Goal: Task Accomplishment & Management: Manage account settings

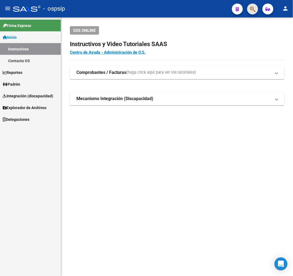
click at [254, 13] on span "button" at bounding box center [252, 9] width 5 height 11
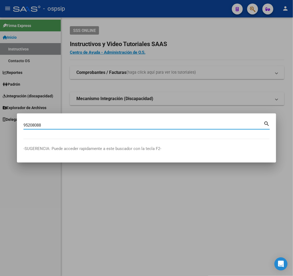
type input "95208088"
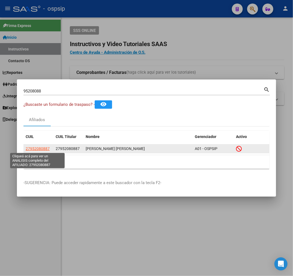
click at [36, 148] on span "27952080887" at bounding box center [38, 149] width 24 height 4
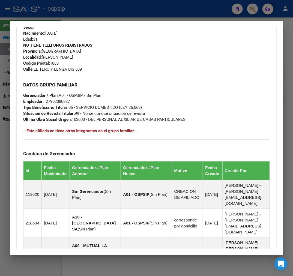
scroll to position [393, 0]
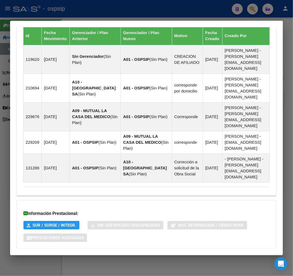
click at [149, 254] on mat-expansion-panel-header "Aportes y Contribuciones del Afiliado: 27952080887" at bounding box center [147, 260] width 260 height 13
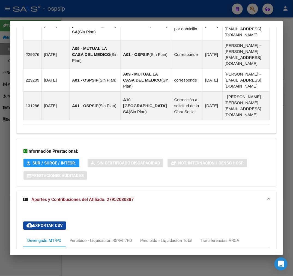
scroll to position [546, 0]
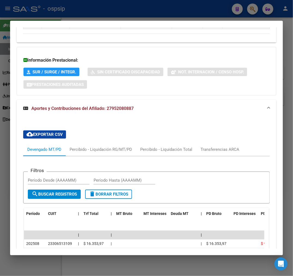
click at [111, 13] on div at bounding box center [146, 138] width 293 height 276
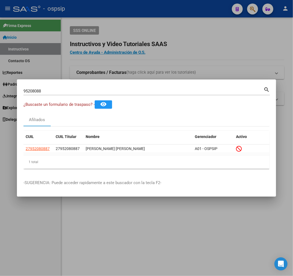
click at [111, 13] on div at bounding box center [146, 138] width 293 height 276
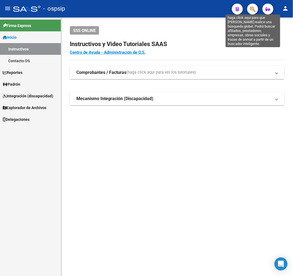
click at [255, 8] on icon "button" at bounding box center [252, 9] width 5 height 6
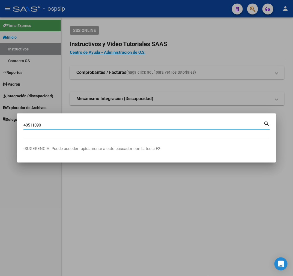
type input "40511090"
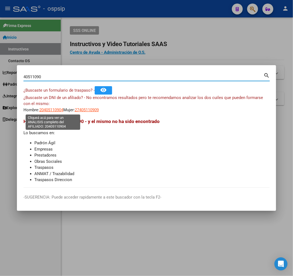
click at [55, 110] on span "20405110904" at bounding box center [51, 110] width 24 height 5
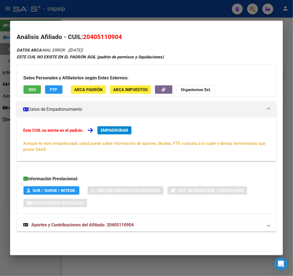
click at [99, 229] on mat-expansion-panel-header "Aportes y Contribuciones del Afiliado: 20405110904" at bounding box center [147, 225] width 260 height 13
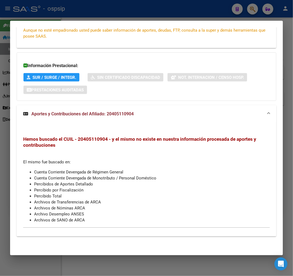
scroll to position [0, 0]
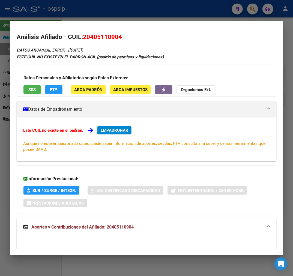
click at [97, 19] on div at bounding box center [146, 138] width 293 height 276
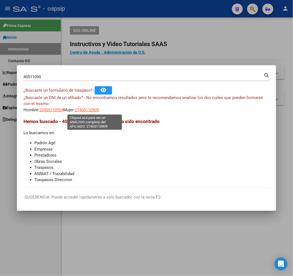
click at [96, 110] on span "27405110909" at bounding box center [87, 110] width 24 height 5
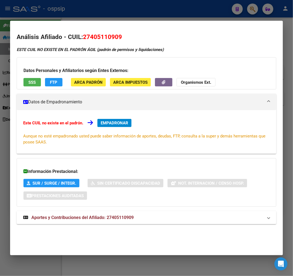
drag, startPoint x: 97, startPoint y: 13, endPoint x: 97, endPoint y: 21, distance: 7.9
click at [97, 16] on div at bounding box center [146, 138] width 293 height 276
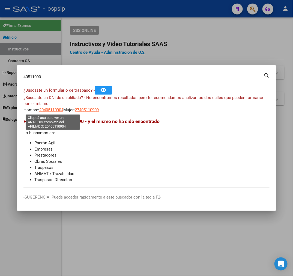
click at [51, 108] on span "20405110904" at bounding box center [51, 110] width 24 height 5
type textarea "20405110904"
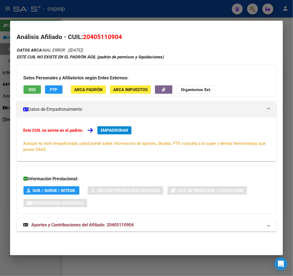
click at [119, 15] on div at bounding box center [146, 138] width 293 height 276
click at [120, 17] on div at bounding box center [146, 138] width 293 height 276
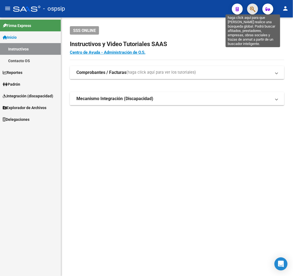
click at [252, 7] on icon "button" at bounding box center [252, 9] width 5 height 6
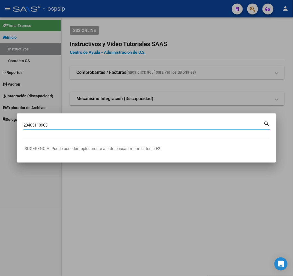
type input "23405110903"
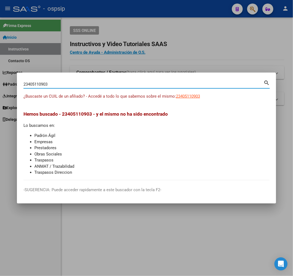
click at [70, 116] on span "Hemos buscado - 23405110903 - y el mismo no ha sido encontrado" at bounding box center [95, 113] width 145 height 5
click at [79, 116] on span "Hemos buscado - 23405110903 - y el mismo no ha sido encontrado" at bounding box center [95, 113] width 145 height 5
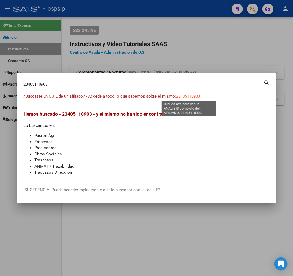
click at [187, 97] on span "23405110903" at bounding box center [188, 96] width 24 height 5
type textarea "23405110903"
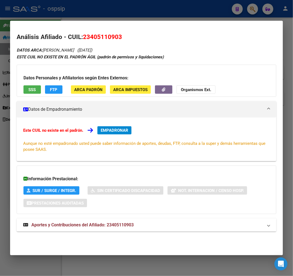
click at [157, 231] on mat-expansion-panel-header "Aportes y Contribuciones del Afiliado: 23405110903" at bounding box center [147, 225] width 260 height 13
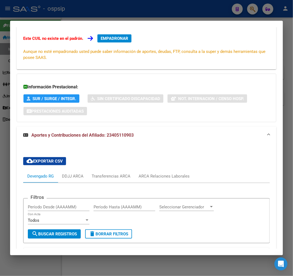
scroll to position [175, 0]
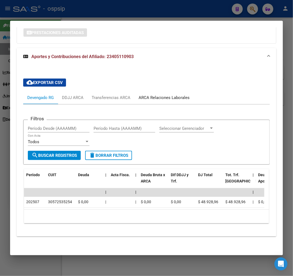
click at [167, 95] on div "ARCA Relaciones Laborales" at bounding box center [164, 98] width 51 height 6
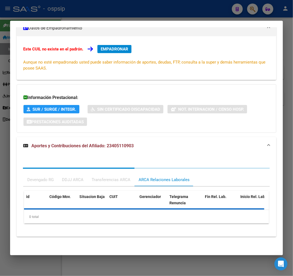
scroll to position [107, 0]
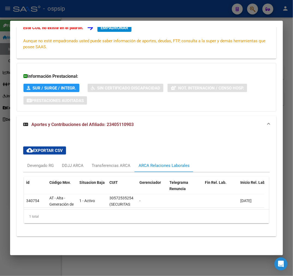
click at [77, 22] on mat-dialog-container "Análisis Afiliado - CUIL: 23405110903 DATOS ARCA: CESPEDES FABIAN MAXIMILIANO (…" at bounding box center [146, 138] width 273 height 235
click at [86, 12] on div at bounding box center [146, 138] width 293 height 276
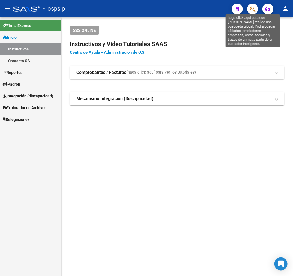
click at [251, 7] on icon "button" at bounding box center [252, 9] width 5 height 6
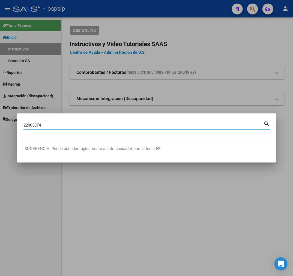
type input "22005874"
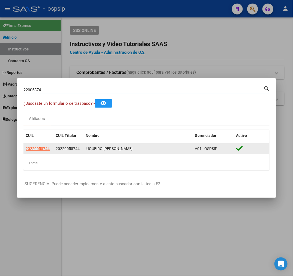
click at [36, 146] on app-link-go-to "20220058744" at bounding box center [38, 149] width 24 height 6
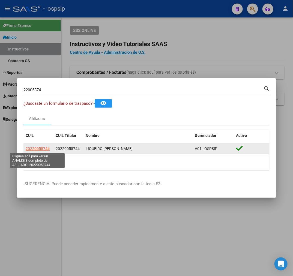
click at [40, 149] on span "20220058744" at bounding box center [38, 149] width 24 height 4
type textarea "20220058744"
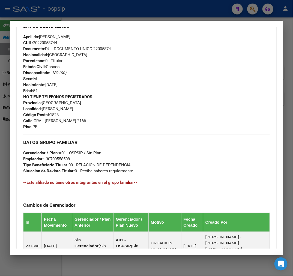
scroll to position [182, 0]
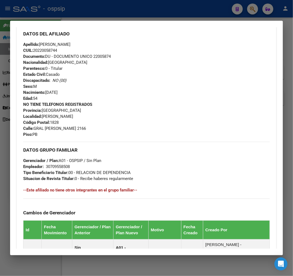
click at [119, 15] on div at bounding box center [146, 138] width 293 height 276
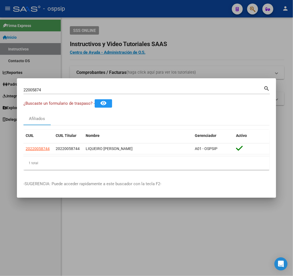
click at [119, 15] on div at bounding box center [146, 138] width 293 height 276
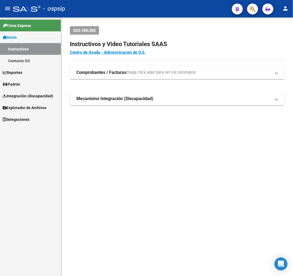
click at [250, 13] on span "button" at bounding box center [252, 9] width 5 height 11
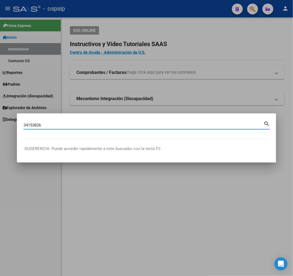
type input "34153826"
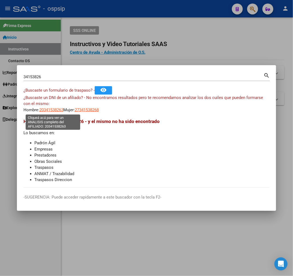
click at [60, 112] on span "20341538263" at bounding box center [51, 110] width 24 height 5
type textarea "20341538263"
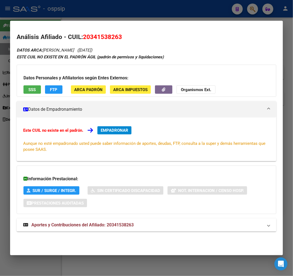
click at [219, 133] on div "Este CUIL no existe en el padrón. EMPADRONAR Aunque no esté empadronado usted p…" at bounding box center [146, 139] width 247 height 26
click at [115, 126] on button "EMPADRONAR" at bounding box center [115, 130] width 34 height 8
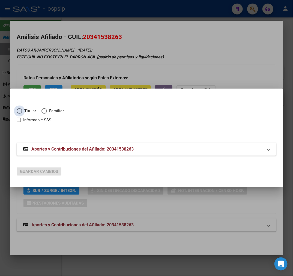
click at [19, 110] on span "Elija una opción" at bounding box center [19, 110] width 5 height 5
click at [19, 110] on input "Titular" at bounding box center [19, 110] width 5 height 5
radio input "true"
checkbox input "true"
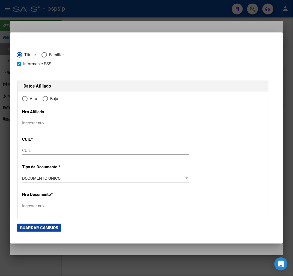
type input "20-34153826-3"
type input "34153826"
type input "RAMIREZ"
type input "MARIO RUBEN"
type input "1983-12-12"
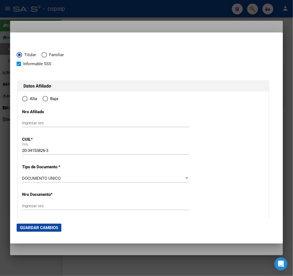
type input "FRANCISCO ALVAR"
type input "1746"
type input "GRAL SIMON BOLIVAR"
type input "622"
radio input "true"
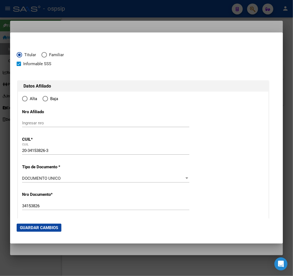
type input "FRANCISCO ALVAR"
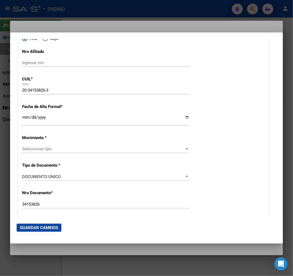
scroll to position [61, 0]
click at [25, 119] on input "Ingresar fecha" at bounding box center [105, 119] width 167 height 9
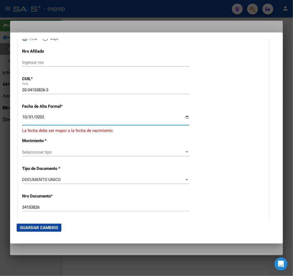
type input "2025-10-01"
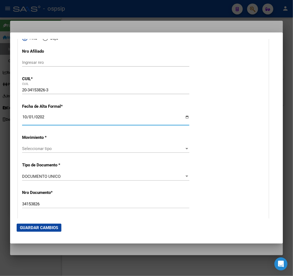
click at [122, 151] on span "Seleccionar tipo" at bounding box center [103, 148] width 163 height 5
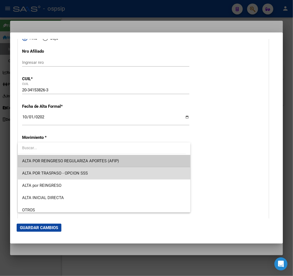
click at [121, 173] on span "ALTA POR TRASPASO - OPCION SSS" at bounding box center [104, 173] width 164 height 12
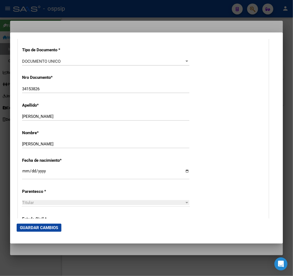
scroll to position [212, 0]
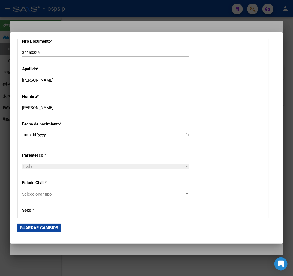
click at [114, 191] on div "Seleccionar tipo Seleccionar tipo" at bounding box center [105, 194] width 167 height 8
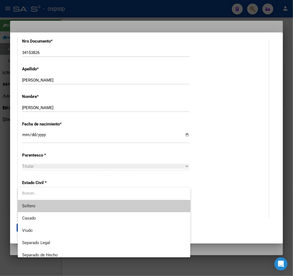
click at [106, 208] on span "Soltero" at bounding box center [104, 206] width 164 height 12
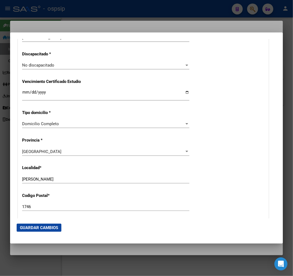
scroll to position [425, 0]
click at [74, 178] on input "FRANCISCO ALVAR" at bounding box center [105, 178] width 167 height 5
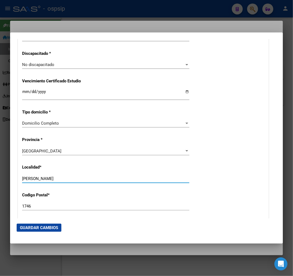
type input "FRANCISCO ALVAREZ"
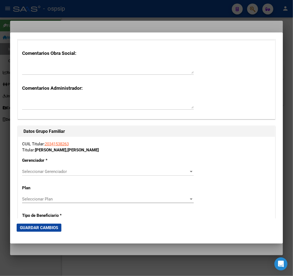
scroll to position [850, 0]
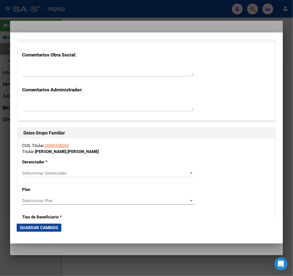
click at [86, 176] on div "Seleccionar Gerenciador Seleccionar Gerenciador" at bounding box center [108, 173] width 172 height 8
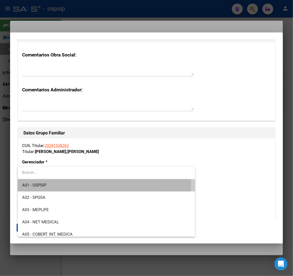
drag, startPoint x: 102, startPoint y: 181, endPoint x: 95, endPoint y: 155, distance: 26.6
click at [101, 179] on span "A01 - OSPSIP" at bounding box center [106, 185] width 169 height 12
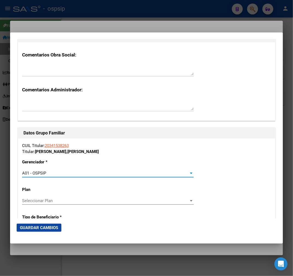
scroll to position [971, 0]
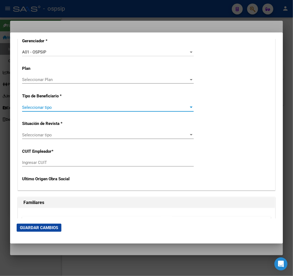
click at [61, 109] on span "Seleccionar tipo" at bounding box center [105, 107] width 167 height 5
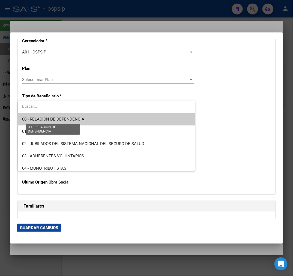
click at [70, 116] on span "00 - RELACION DE DEPENDENCIA" at bounding box center [106, 119] width 169 height 12
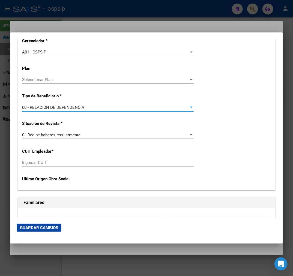
click at [73, 167] on div "Ingresar CUIT" at bounding box center [108, 165] width 172 height 13
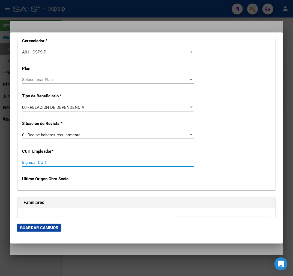
click at [69, 163] on input "Ingresar CUIT" at bounding box center [108, 162] width 172 height 5
type input "30-70785774-5"
click at [51, 226] on span "Guardar Cambios" at bounding box center [39, 228] width 38 height 5
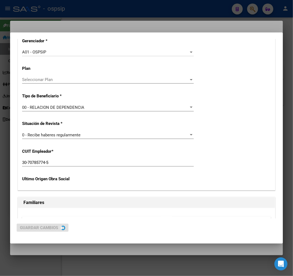
scroll to position [0, 0]
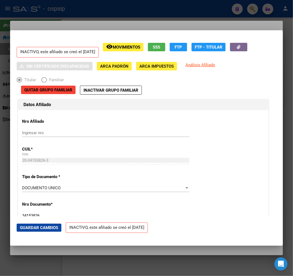
click at [95, 27] on div at bounding box center [146, 138] width 293 height 276
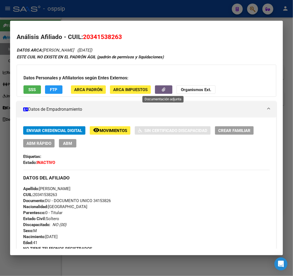
click at [166, 92] on button "button" at bounding box center [163, 90] width 17 height 8
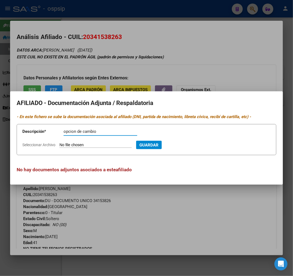
type input "opcion de cambio"
click at [99, 146] on input "Seleccionar Archivo" at bounding box center [96, 145] width 72 height 5
type input "C:\fakepath\doc (1).pdf"
click at [188, 146] on span "Guardar" at bounding box center [178, 145] width 19 height 5
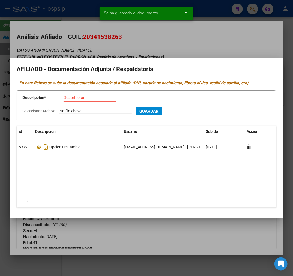
click at [237, 32] on div at bounding box center [146, 138] width 293 height 276
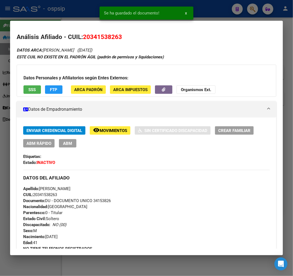
click at [225, 9] on div at bounding box center [146, 138] width 293 height 276
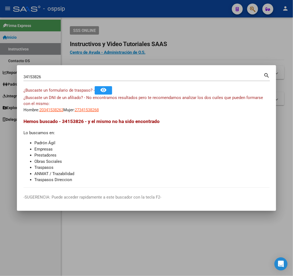
click at [172, 59] on div at bounding box center [146, 138] width 293 height 276
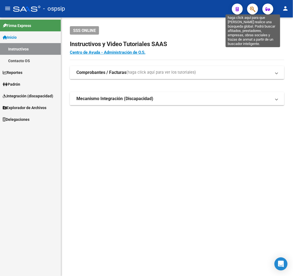
click at [253, 11] on icon "button" at bounding box center [252, 9] width 5 height 6
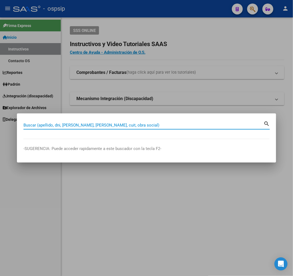
click at [147, 126] on input "Buscar (apellido, dni, [PERSON_NAME], [PERSON_NAME], cuit, obra social)" at bounding box center [143, 125] width 240 height 5
type input "14196568"
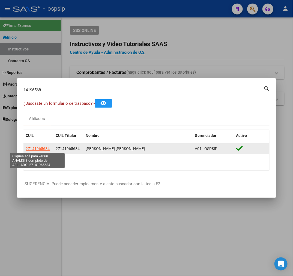
click at [37, 151] on span "27141965684" at bounding box center [38, 149] width 24 height 4
type textarea "27141965684"
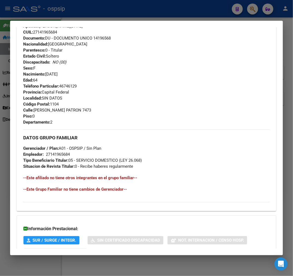
scroll to position [256, 0]
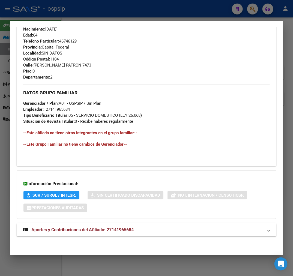
click at [137, 234] on mat-expansion-panel-header "Aportes y Contribuciones del Afiliado: 27141965684" at bounding box center [147, 230] width 260 height 13
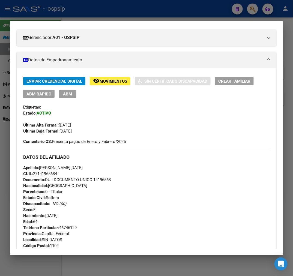
scroll to position [61, 0]
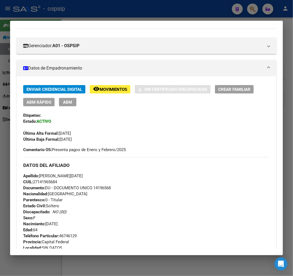
click at [96, 14] on div at bounding box center [146, 138] width 293 height 276
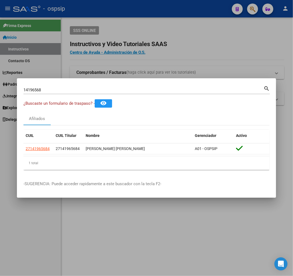
click at [96, 14] on div at bounding box center [146, 138] width 293 height 276
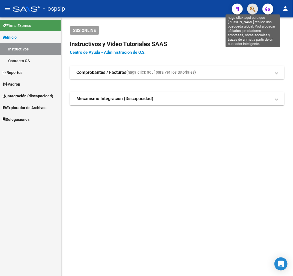
click at [253, 7] on icon "button" at bounding box center [252, 9] width 5 height 6
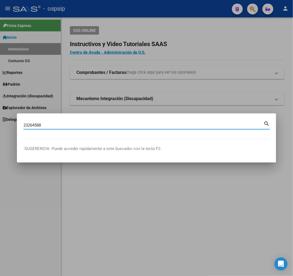
type input "23264588"
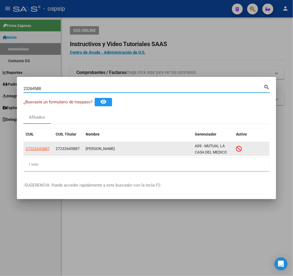
click at [36, 146] on app-link-go-to "27232645887" at bounding box center [38, 149] width 24 height 6
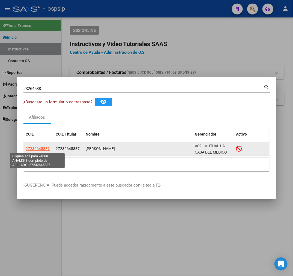
click at [36, 149] on span "27232645887" at bounding box center [38, 149] width 24 height 4
type textarea "27232645887"
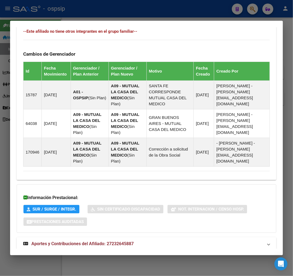
scroll to position [359, 0]
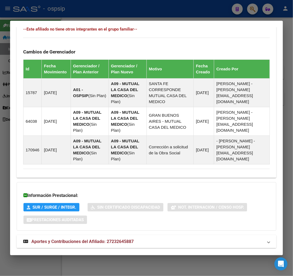
click at [163, 239] on mat-panel-title "Aportes y Contribuciones del Afiliado: 27232645887" at bounding box center [143, 242] width 240 height 7
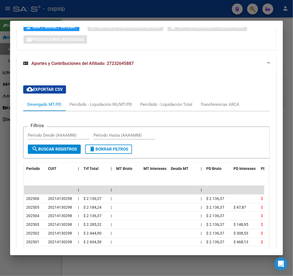
scroll to position [543, 0]
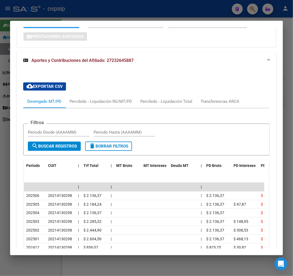
click at [163, 12] on div at bounding box center [146, 138] width 293 height 276
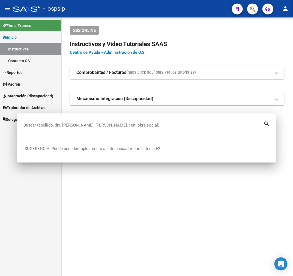
click at [168, 17] on div "menu - ospsip person Firma Express Inicio Instructivos Contacto OS Reportes Pad…" at bounding box center [146, 138] width 293 height 276
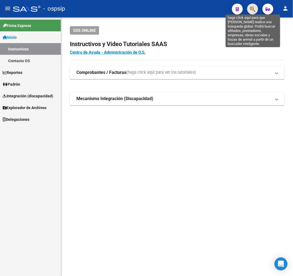
click at [251, 9] on icon "button" at bounding box center [252, 9] width 5 height 6
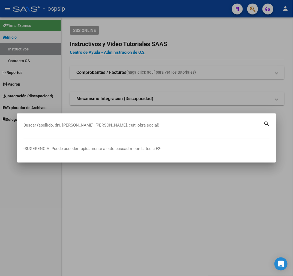
click at [142, 121] on div "Buscar (apellido, dni, [PERSON_NAME], [PERSON_NAME], cuit, obra social)" at bounding box center [143, 125] width 240 height 8
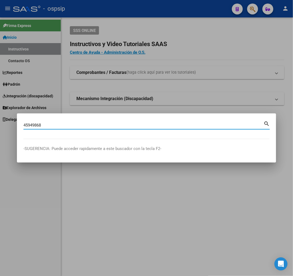
type input "45949868"
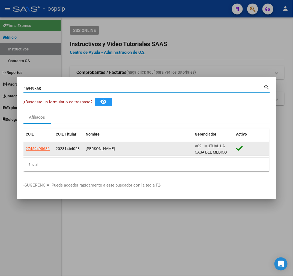
click at [39, 154] on datatable-body-cell "27459498686" at bounding box center [38, 148] width 30 height 13
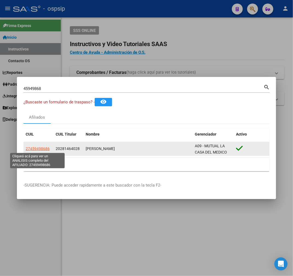
click at [40, 149] on span "27459498686" at bounding box center [38, 149] width 24 height 4
type textarea "27459498686"
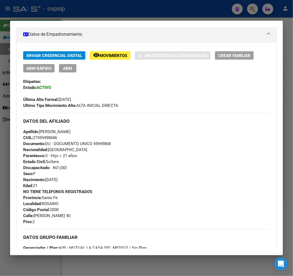
scroll to position [91, 0]
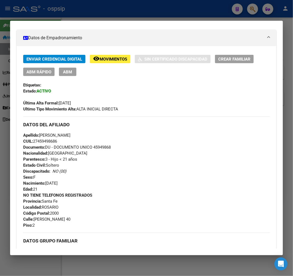
click at [69, 72] on span "ABM" at bounding box center [67, 72] width 9 height 5
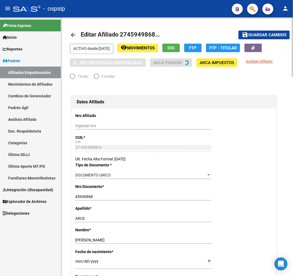
radio input "true"
type input "30-71582054-0"
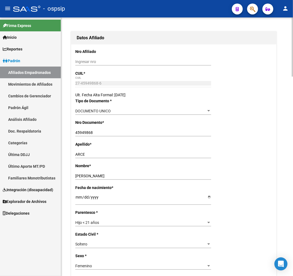
scroll to position [152, 0]
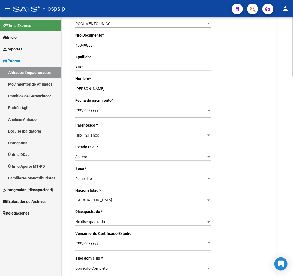
click at [116, 133] on div "Hijo < 21 años" at bounding box center [140, 135] width 131 height 5
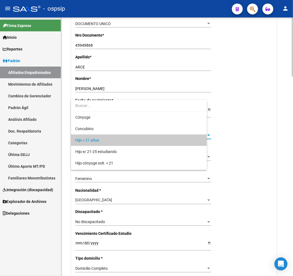
scroll to position [5, 0]
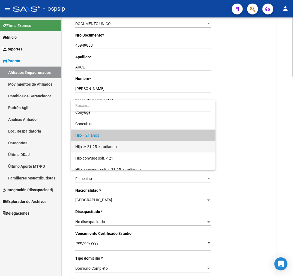
click at [123, 145] on span "Hijo e/ 21-25 estudiando" at bounding box center [143, 146] width 136 height 11
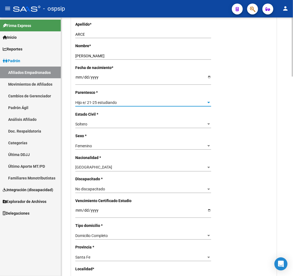
scroll to position [243, 0]
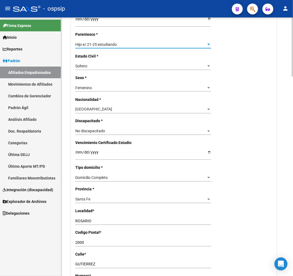
click at [77, 151] on input "Ingresar fecha" at bounding box center [143, 155] width 136 height 8
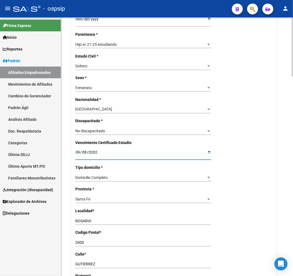
type input "2026-09-08"
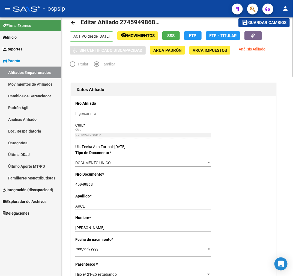
scroll to position [0, 0]
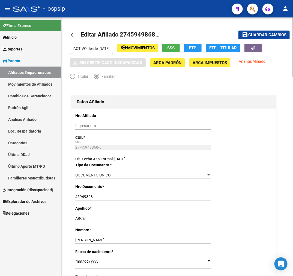
click at [269, 35] on span "Guardar cambios" at bounding box center [268, 35] width 38 height 5
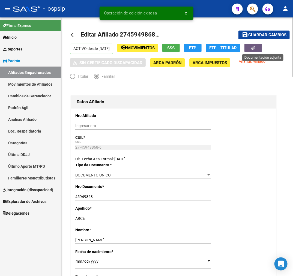
click at [262, 51] on button "button" at bounding box center [253, 48] width 17 height 8
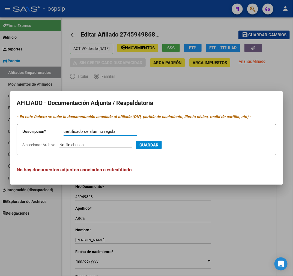
type input "certificado de alumno regular"
click at [88, 147] on input "Seleccionar Archivo" at bounding box center [96, 145] width 72 height 5
type input "C:\fakepath\63a70f09-8612-41db-a3f5-260f34a3a8e4.pdf"
click at [190, 149] on button "Guardar" at bounding box center [179, 145] width 26 height 8
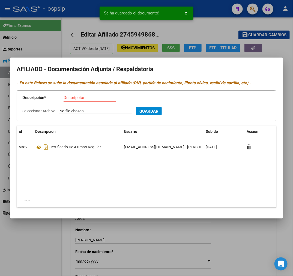
drag, startPoint x: 148, startPoint y: 240, endPoint x: 92, endPoint y: 204, distance: 66.8
click at [149, 238] on div at bounding box center [146, 138] width 293 height 276
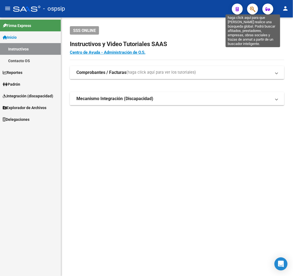
click at [250, 8] on icon "button" at bounding box center [252, 9] width 5 height 6
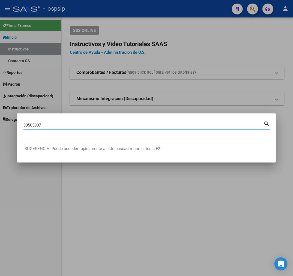
type input "33505007"
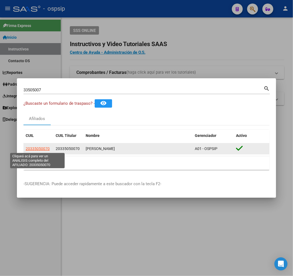
click at [44, 147] on span "20335050070" at bounding box center [38, 149] width 24 height 4
type textarea "20335050070"
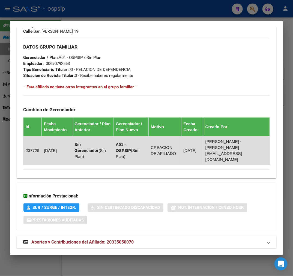
scroll to position [274, 0]
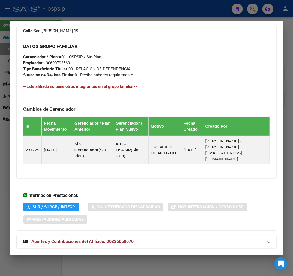
click at [117, 236] on mat-expansion-panel-header "Aportes y Contribuciones del Afiliado: 20335050070" at bounding box center [147, 241] width 260 height 13
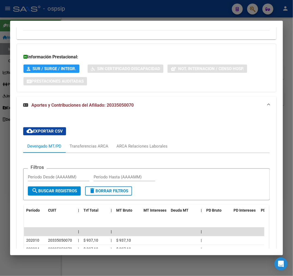
scroll to position [443, 0]
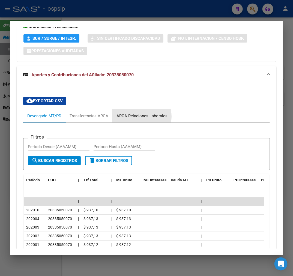
click at [140, 113] on div "ARCA Relaciones Laborales" at bounding box center [142, 116] width 51 height 6
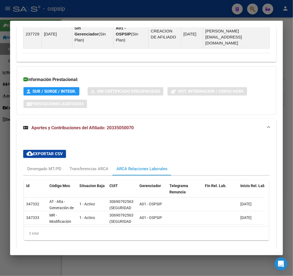
scroll to position [400, 0]
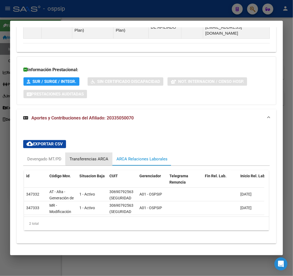
click at [98, 156] on div "Transferencias ARCA" at bounding box center [89, 159] width 39 height 6
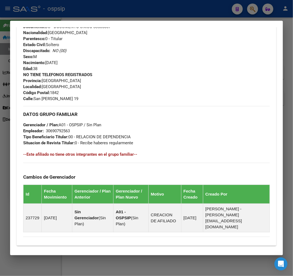
scroll to position [69, 0]
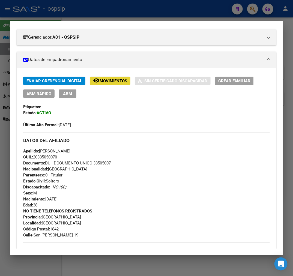
click at [111, 81] on span "Movimientos" at bounding box center [114, 81] width 28 height 5
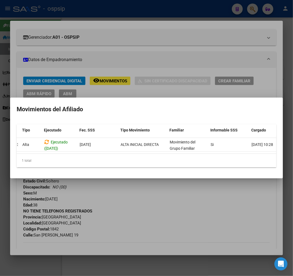
scroll to position [0, 89]
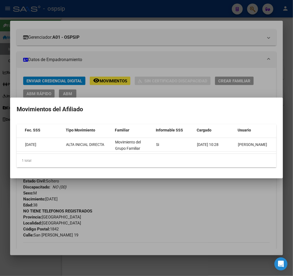
drag, startPoint x: 194, startPoint y: 205, endPoint x: 107, endPoint y: 174, distance: 92.4
click at [193, 205] on div at bounding box center [146, 138] width 293 height 276
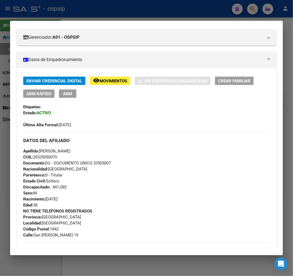
click at [145, 14] on div at bounding box center [146, 138] width 293 height 276
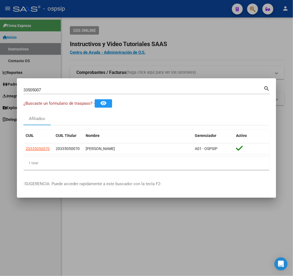
click at [146, 14] on div at bounding box center [146, 138] width 293 height 276
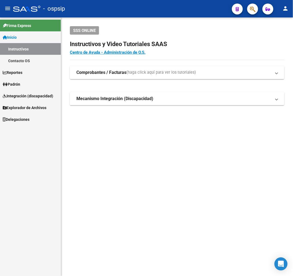
click at [252, 13] on span "button" at bounding box center [252, 9] width 5 height 11
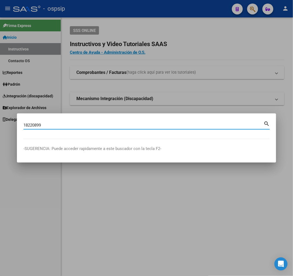
type input "18220899"
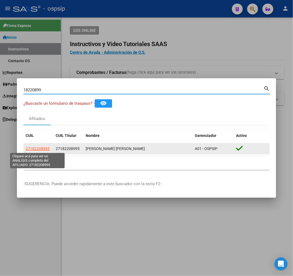
click at [37, 149] on span "27182208995" at bounding box center [38, 149] width 24 height 4
type textarea "27182208995"
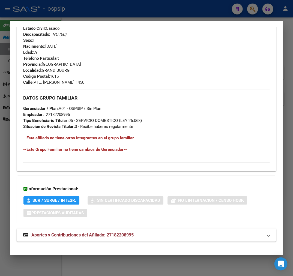
scroll to position [244, 0]
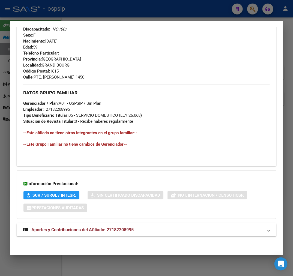
drag, startPoint x: 186, startPoint y: 227, endPoint x: 190, endPoint y: 224, distance: 5.5
click at [186, 227] on mat-expansion-panel-header "Aportes y Contribuciones del Afiliado: 27182208995" at bounding box center [147, 230] width 260 height 13
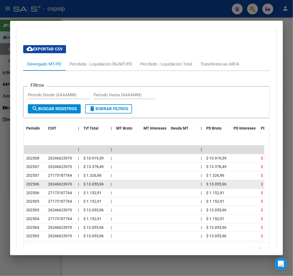
scroll to position [490, 0]
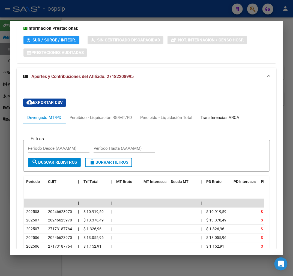
click at [226, 117] on div "Transferencias ARCA" at bounding box center [220, 118] width 39 height 6
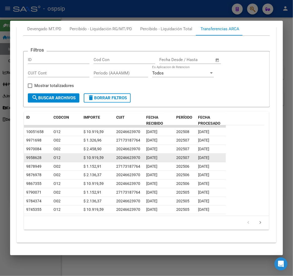
scroll to position [494, 0]
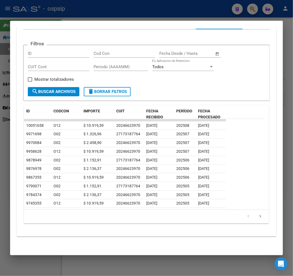
click at [103, 40] on app-list-header "Filtros ID Cod Con Fecha inicio – Fecha fin Fecha Desde / Hasta CUIT Cont Perío…" at bounding box center [146, 68] width 247 height 65
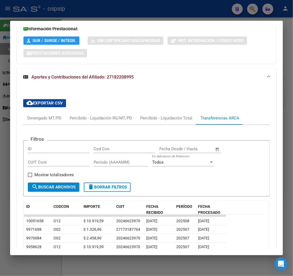
scroll to position [434, 0]
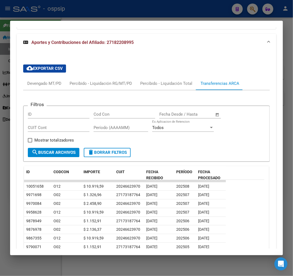
click at [113, 17] on div at bounding box center [146, 138] width 293 height 276
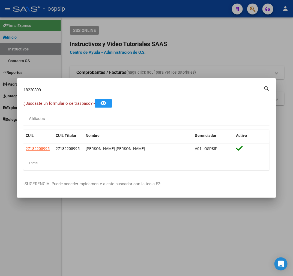
click at [114, 17] on div at bounding box center [146, 138] width 293 height 276
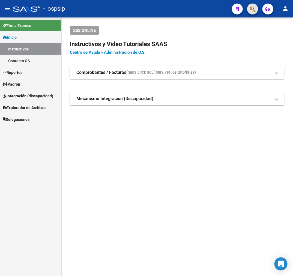
click at [256, 9] on button "button" at bounding box center [252, 9] width 11 height 11
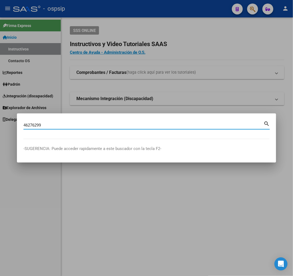
type input "46276299"
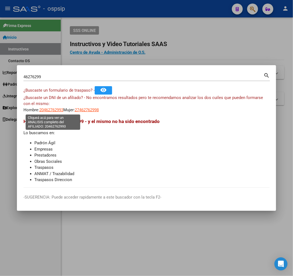
click at [47, 109] on span "20462762993" at bounding box center [51, 110] width 24 height 5
type textarea "20462762993"
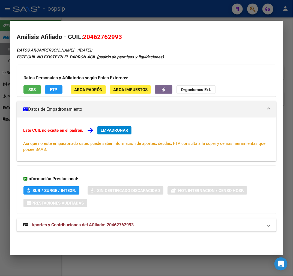
click at [126, 229] on mat-expansion-panel-header "Aportes y Contribuciones del Afiliado: 20462762993" at bounding box center [147, 225] width 260 height 13
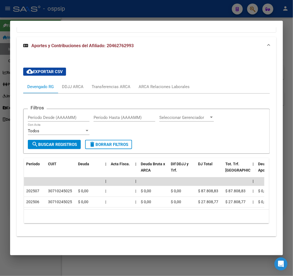
scroll to position [186, 0]
click at [162, 84] on div "ARCA Relaciones Laborales" at bounding box center [164, 87] width 51 height 6
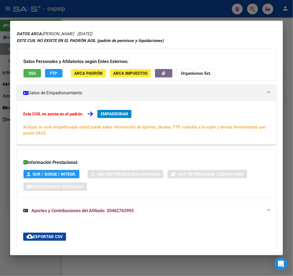
scroll to position [107, 0]
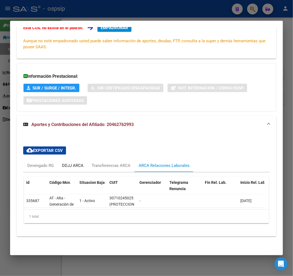
click at [75, 165] on div "DDJJ ARCA" at bounding box center [73, 165] width 30 height 13
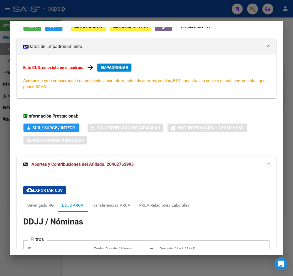
scroll to position [0, 0]
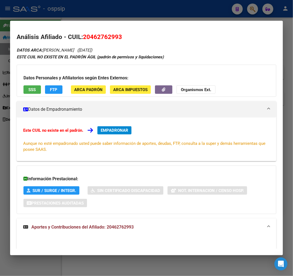
click at [111, 127] on button "EMPADRONAR" at bounding box center [115, 130] width 34 height 8
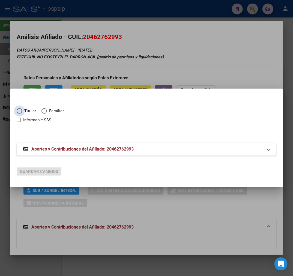
click at [20, 113] on span "Elija una opción" at bounding box center [19, 110] width 5 height 5
click at [20, 113] on input "Titular" at bounding box center [19, 110] width 5 height 5
radio input "true"
checkbox input "true"
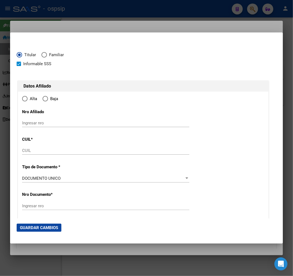
type input "20-46276299-3"
type input "46276299"
type input "VALLEJOS"
type input "CIRO ADRIEL"
type input "2005-02-20"
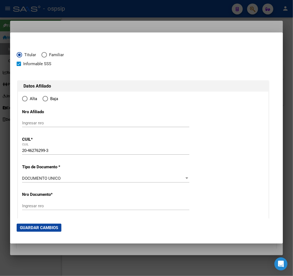
type input "EZEIZA"
type input "1804"
type input "SAN MARTIN"
type input "992"
radio input "true"
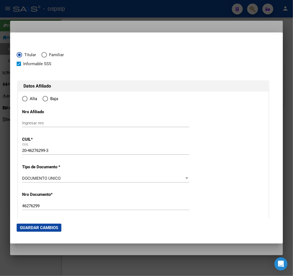
type input "EZEIZA"
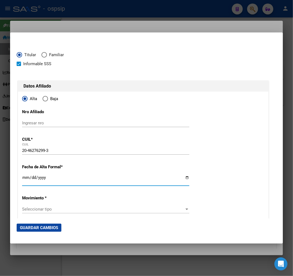
drag, startPoint x: 23, startPoint y: 178, endPoint x: 43, endPoint y: 183, distance: 20.3
click at [23, 178] on input "Ingresar fecha" at bounding box center [105, 180] width 167 height 9
type input "2025-06-09"
type input "2025-09-09"
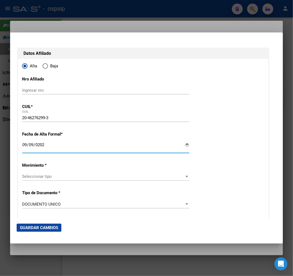
scroll to position [91, 0]
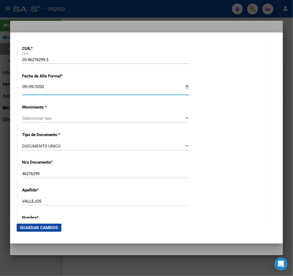
click at [65, 119] on span "Seleccionar tipo" at bounding box center [103, 118] width 163 height 5
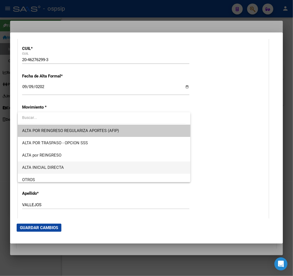
click at [73, 166] on span "ALTA INICIAL DIRECTA" at bounding box center [104, 168] width 164 height 12
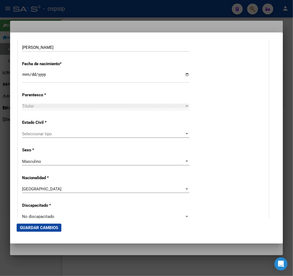
scroll to position [273, 0]
click at [61, 136] on span "Seleccionar tipo" at bounding box center [103, 133] width 163 height 5
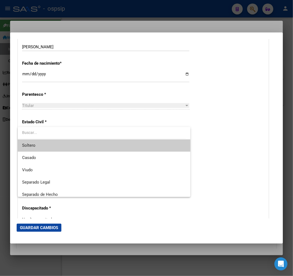
click at [66, 145] on span "Soltero" at bounding box center [104, 146] width 164 height 12
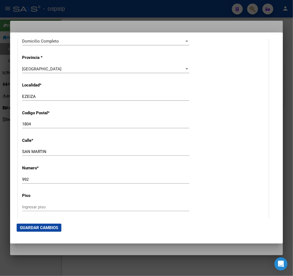
scroll to position [516, 0]
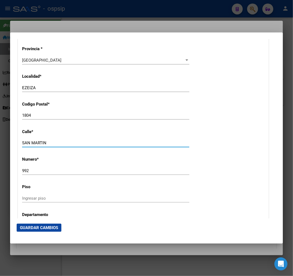
drag, startPoint x: 48, startPoint y: 140, endPoint x: 9, endPoint y: 138, distance: 39.2
click at [7, 137] on div "46276299 Buscar (apellido, dni, cuil, nro traspaso, cuit, obra social) search ¿…" at bounding box center [146, 138] width 293 height 276
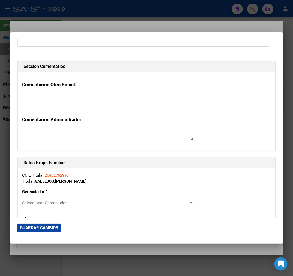
scroll to position [850, 0]
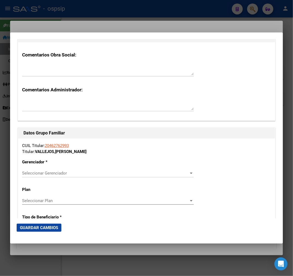
type input "SAN LUIS"
click at [64, 170] on div "Seleccionar Gerenciador Seleccionar Gerenciador" at bounding box center [108, 173] width 172 height 8
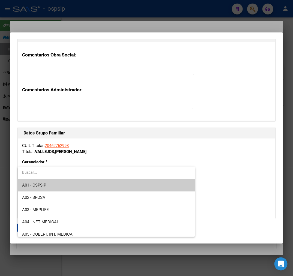
click at [81, 183] on span "A01 - OSPSIP" at bounding box center [106, 185] width 169 height 12
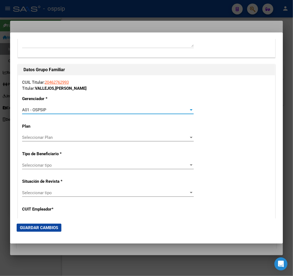
scroll to position [910, 0]
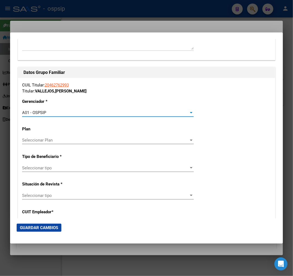
click at [86, 163] on div "CUIL Titular: 20462762993 Titular: VALLEJOS , CIRO ADRIEL Gerenciador * A01 - O…" at bounding box center [146, 164] width 257 height 173
click at [89, 172] on div "Seleccionar tipo Seleccionar tipo" at bounding box center [108, 170] width 172 height 13
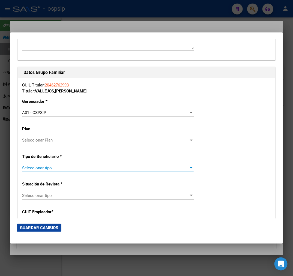
click at [91, 168] on span "Seleccionar tipo" at bounding box center [105, 168] width 167 height 5
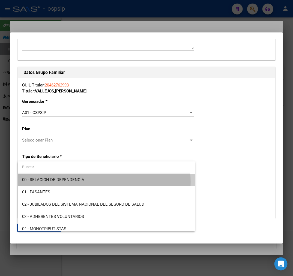
click at [92, 182] on span "00 - RELACION DE DEPENDENCIA" at bounding box center [106, 180] width 169 height 12
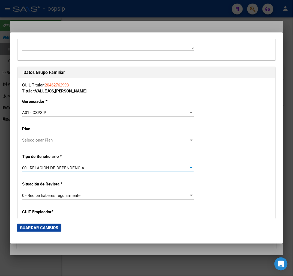
type input "30-71024502-5"
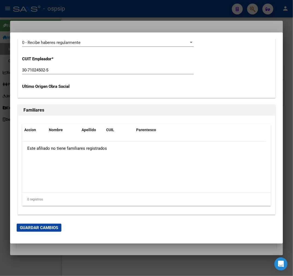
scroll to position [1066, 0]
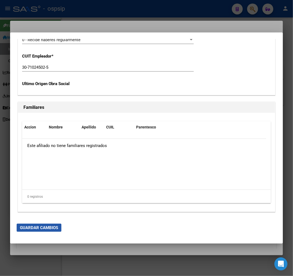
click at [40, 229] on span "Guardar Cambios" at bounding box center [39, 228] width 38 height 5
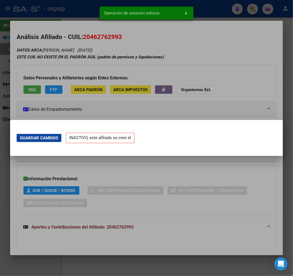
scroll to position [0, 0]
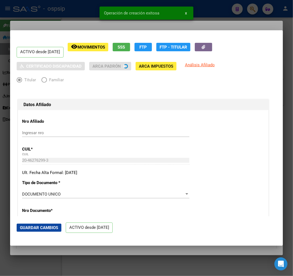
click at [50, 11] on div at bounding box center [146, 138] width 293 height 276
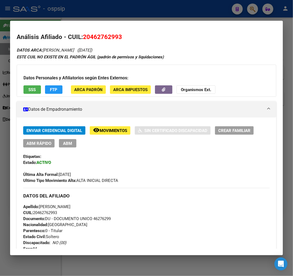
click at [172, 11] on div at bounding box center [146, 138] width 293 height 276
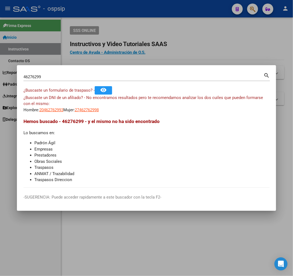
click at [174, 11] on div at bounding box center [146, 138] width 293 height 276
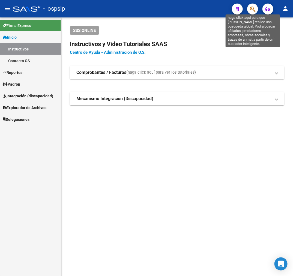
click at [255, 9] on icon "button" at bounding box center [252, 9] width 5 height 6
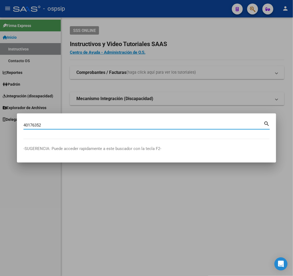
type input "40176352"
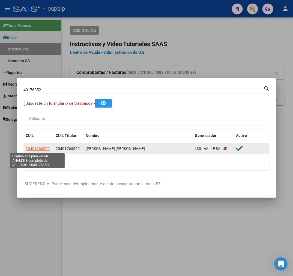
click at [40, 148] on span "20401763520" at bounding box center [38, 149] width 24 height 4
type textarea "20401763520"
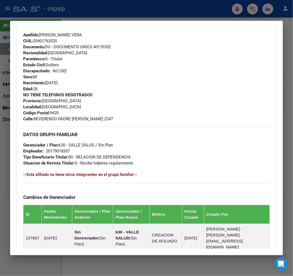
scroll to position [280, 0]
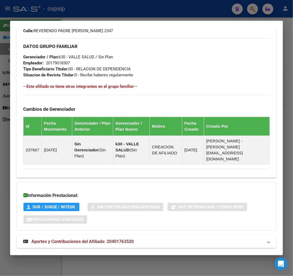
click at [153, 239] on mat-panel-title "Aportes y Contribuciones del Afiliado: 20401763520" at bounding box center [143, 242] width 240 height 7
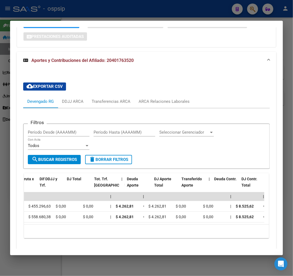
scroll to position [0, 0]
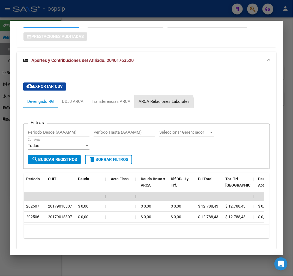
click at [162, 95] on div "ARCA Relaciones Laborales" at bounding box center [164, 101] width 59 height 13
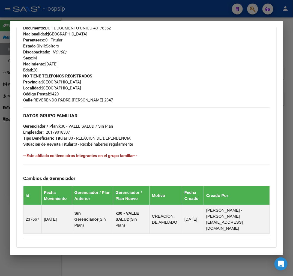
scroll to position [210, 0]
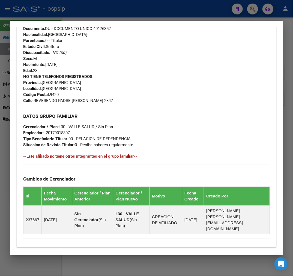
click at [142, 21] on mat-dialog-container "Análisis Afiliado - CUIL: 20401763520 DATOS PADRÓN ÁGIL: QUINTEROS VERA ANGEL H…" at bounding box center [146, 138] width 273 height 235
click at [143, 21] on mat-dialog-container "Análisis Afiliado - CUIL: 20401763520 DATOS PADRÓN ÁGIL: QUINTEROS VERA ANGEL H…" at bounding box center [146, 138] width 273 height 235
click at [146, 16] on div at bounding box center [146, 138] width 293 height 276
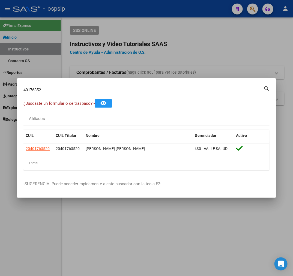
click at [147, 16] on div at bounding box center [146, 138] width 293 height 276
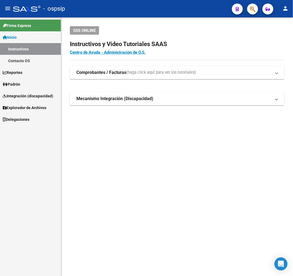
drag, startPoint x: 151, startPoint y: 18, endPoint x: 163, endPoint y: 21, distance: 12.1
click at [155, 20] on div "menu - ospsip person Firma Express Inicio Instructivos Contacto OS Reportes Pad…" at bounding box center [146, 138] width 293 height 276
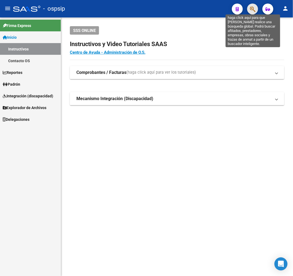
click at [252, 12] on icon "button" at bounding box center [252, 9] width 5 height 6
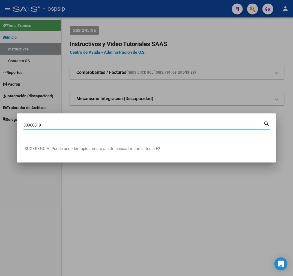
type input "30960819"
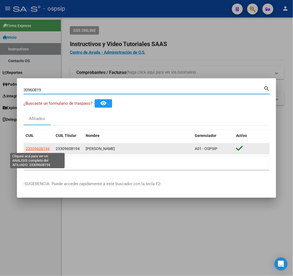
click at [36, 151] on span "23309608194" at bounding box center [38, 149] width 24 height 4
type textarea "23309608194"
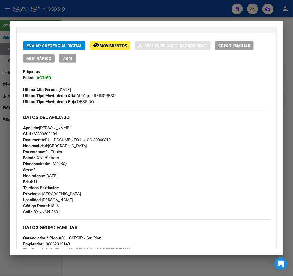
scroll to position [91, 0]
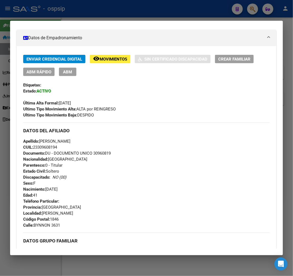
click at [68, 67] on div "Enviar Credencial Digital remove_red_eye Movimientos Sin Certificado Discapacid…" at bounding box center [146, 65] width 247 height 21
click at [69, 72] on span "ABM" at bounding box center [67, 72] width 9 height 5
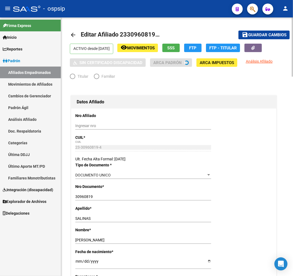
radio input "true"
type input "30-66231514-8"
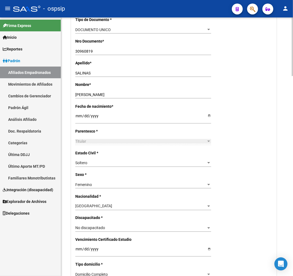
scroll to position [152, 0]
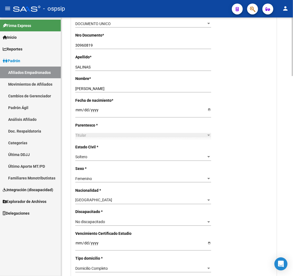
click at [122, 158] on div "Soltero" at bounding box center [140, 157] width 131 height 5
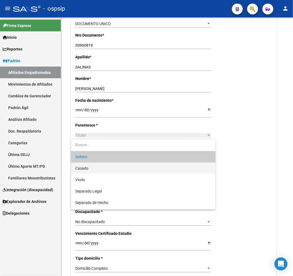
click at [118, 169] on span "Casado" at bounding box center [143, 168] width 136 height 11
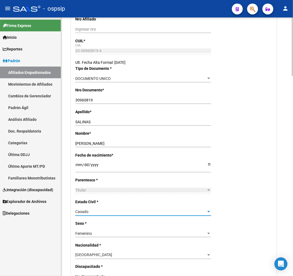
scroll to position [0, 0]
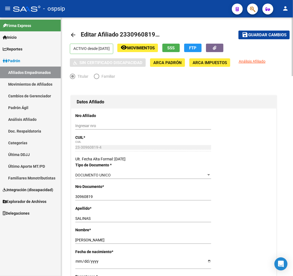
click at [252, 36] on span "Guardar cambios" at bounding box center [268, 35] width 38 height 5
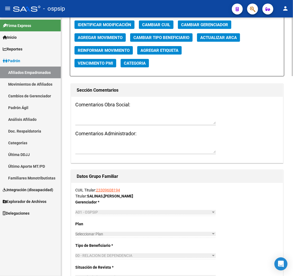
scroll to position [880, 0]
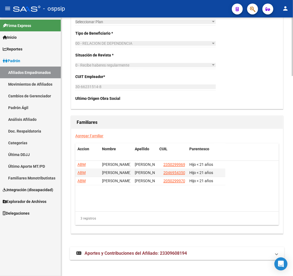
click at [87, 138] on div "Agregar Familiar Accion Nombre Apellido CUIL Parentesco ABM JOAQUIN GABRIEL CLE…" at bounding box center [177, 181] width 212 height 105
click at [87, 136] on link "Agregar Familiar" at bounding box center [89, 136] width 28 height 4
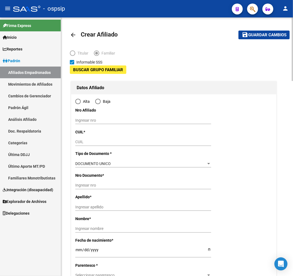
type input "30-66231514-8"
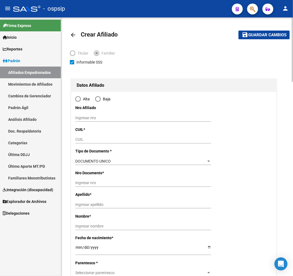
type input "JOSE MARMOL"
type input "1846"
type input "BYNNON"
type input "3631"
radio input "true"
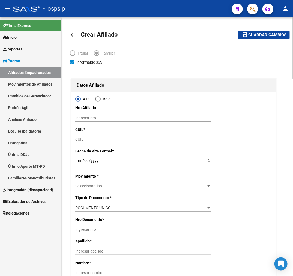
type input "30-66231514-8"
click at [93, 141] on input "CUIL" at bounding box center [143, 139] width 136 height 5
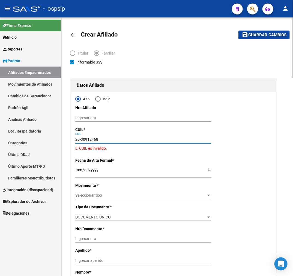
type input "20-30912468-6"
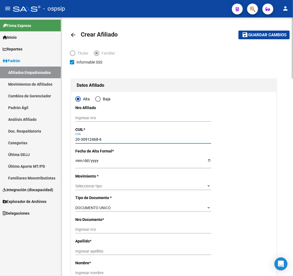
type input "30912468"
type input "CLERICE PIÑEIRO"
type input "LEANDRO GASTON"
type input "1984-01-07"
type input "JOSE MARMOL"
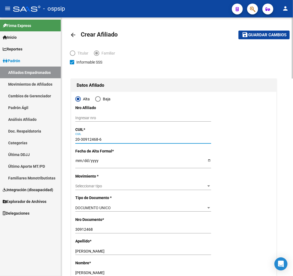
type input "20-30912468-6"
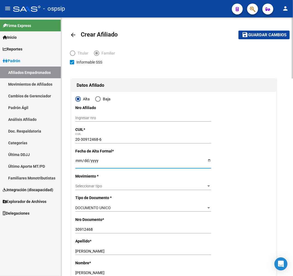
click at [78, 161] on input "Ingresar fecha" at bounding box center [143, 163] width 136 height 8
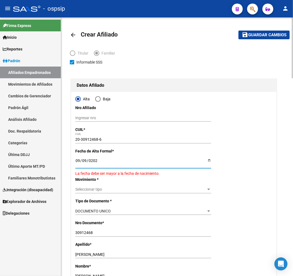
type input "2025-09-09"
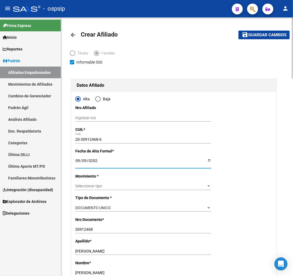
click at [166, 185] on span "Seleccionar tipo" at bounding box center [140, 186] width 131 height 5
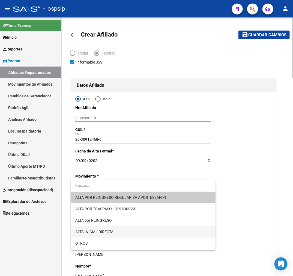
click at [143, 235] on span "ALTA INICIAL DIRECTA" at bounding box center [143, 231] width 136 height 11
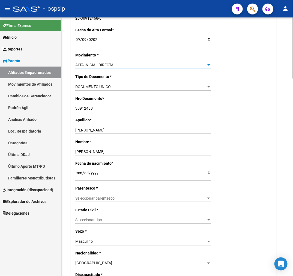
scroll to position [152, 0]
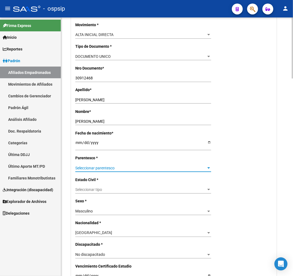
click at [120, 169] on span "Seleccionar parentesco" at bounding box center [140, 168] width 131 height 5
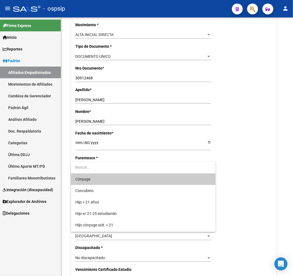
click at [121, 181] on span "Cónyuge" at bounding box center [143, 179] width 136 height 11
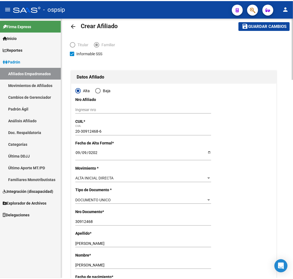
scroll to position [0, 0]
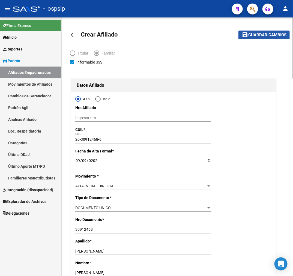
click at [258, 33] on span "Guardar cambios" at bounding box center [268, 35] width 38 height 5
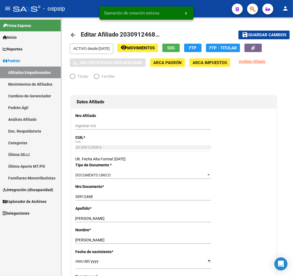
radio input "true"
type input "30-66231514-8"
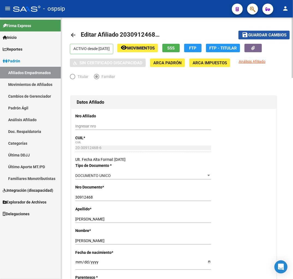
click at [269, 37] on span "Guardar cambios" at bounding box center [268, 35] width 38 height 5
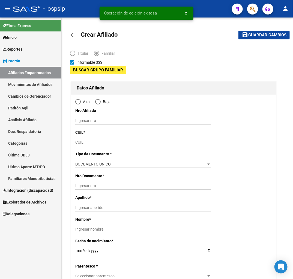
type input "30-66231514-8"
type input "JOSE MARMOL"
type input "1846"
type input "BYNNON"
type input "3631"
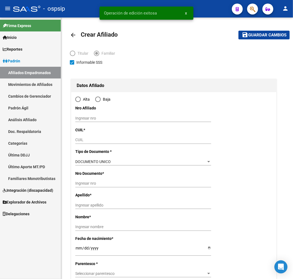
radio input "true"
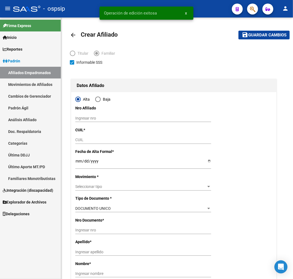
type input "30-66231514-8"
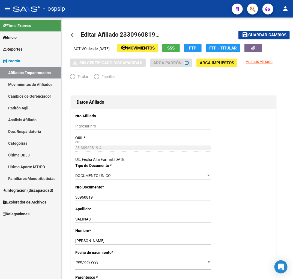
radio input "true"
type input "30-66231514-8"
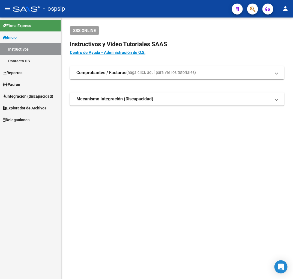
click at [248, 5] on app-search-popup at bounding box center [252, 8] width 11 height 7
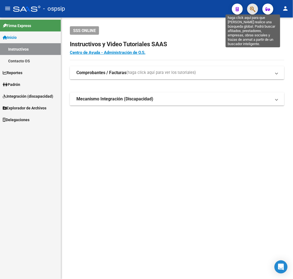
click at [255, 9] on icon "button" at bounding box center [252, 9] width 5 height 6
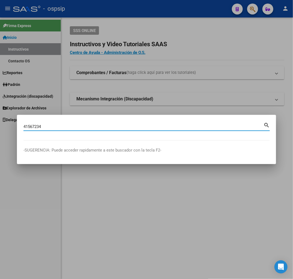
type input "41567234"
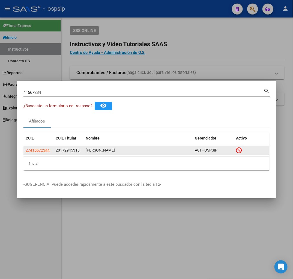
click at [51, 148] on datatable-body-cell "27415672344" at bounding box center [38, 150] width 30 height 8
click at [47, 149] on span "27415672344" at bounding box center [38, 150] width 24 height 4
type textarea "27415672344"
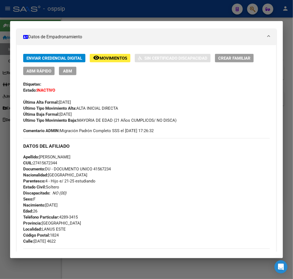
scroll to position [89, 0]
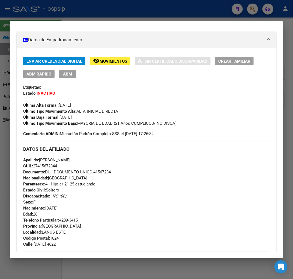
click at [69, 74] on span "ABM" at bounding box center [67, 74] width 9 height 5
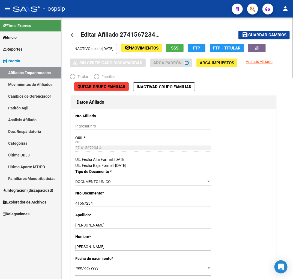
radio input "true"
type input "30-65182493-8"
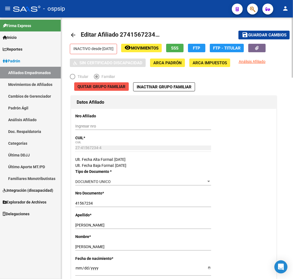
click at [117, 87] on span "Quitar Grupo Familiar" at bounding box center [102, 86] width 48 height 5
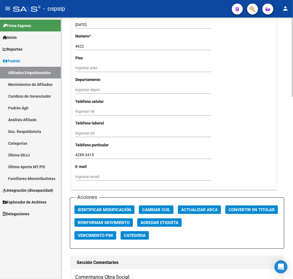
scroll to position [597, 0]
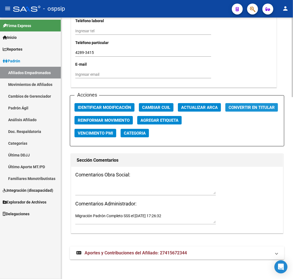
click at [241, 105] on span "Convertir en Titular" at bounding box center [252, 107] width 46 height 5
radio input "true"
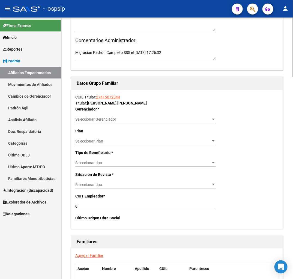
scroll to position [736, 0]
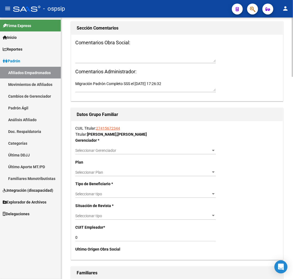
click at [132, 149] on span "Seleccionar Gerenciador" at bounding box center [143, 150] width 136 height 5
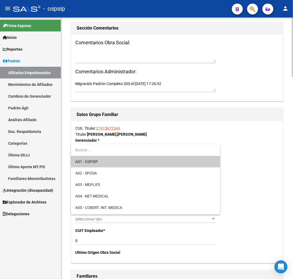
click at [180, 126] on div at bounding box center [146, 139] width 293 height 279
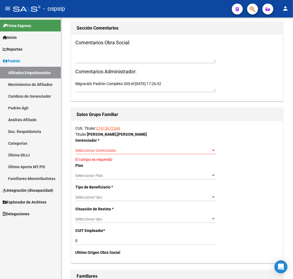
click at [143, 147] on div "Seleccionar Gerenciador Seleccionar Gerenciador" at bounding box center [145, 150] width 141 height 8
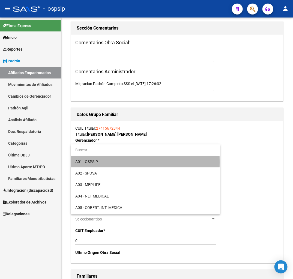
click at [145, 162] on span "A01 - OSPSIP" at bounding box center [145, 161] width 141 height 11
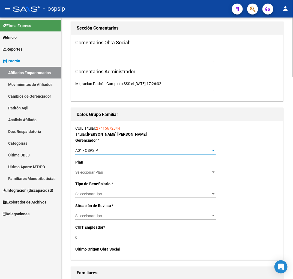
scroll to position [827, 0]
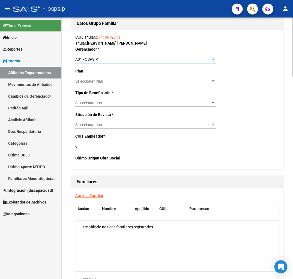
click at [147, 98] on div "CUIL Titular: 27415672344 Titular: CARABELLI , NOELIA AYELEN Gerenciador * A01 …" at bounding box center [177, 99] width 212 height 138
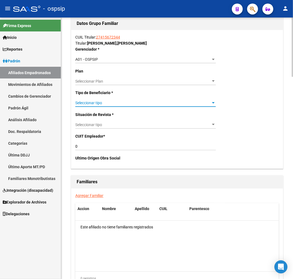
click at [148, 104] on span "Seleccionar tipo" at bounding box center [143, 103] width 136 height 5
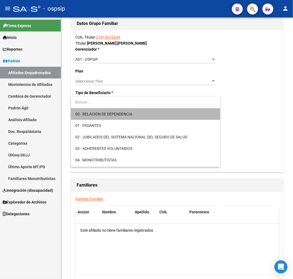
click at [149, 117] on span "00 - RELACION DE DEPENDENCIA" at bounding box center [145, 113] width 141 height 11
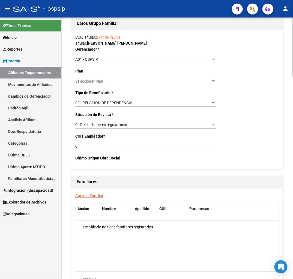
click at [93, 140] on div "CUIL Titular: 27415672344 Titular: CARABELLI , NOELIA AYELEN Gerenciador * A01 …" at bounding box center [177, 99] width 212 height 138
click at [94, 147] on input "0" at bounding box center [145, 146] width 141 height 5
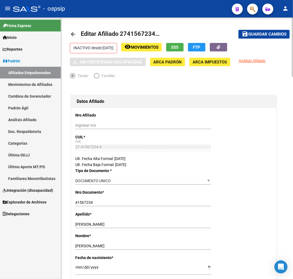
scroll to position [0, 0]
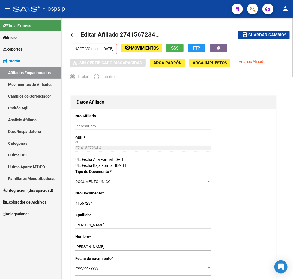
type input "30-64106337-8"
click at [259, 37] on button "save Guardar cambios" at bounding box center [264, 35] width 51 height 8
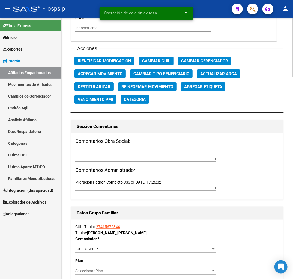
scroll to position [637, 0]
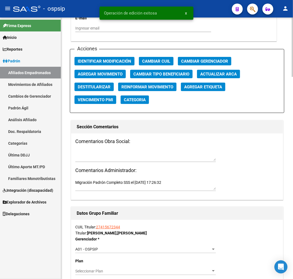
click at [152, 185] on textarea "Migración Padrón Completo SSS el 2022-09-24 17:26:32" at bounding box center [145, 184] width 141 height 10
click at [152, 184] on textarea "Migración Padrón Completo SSS el 2022-09-24 17:26:32" at bounding box center [145, 184] width 141 height 10
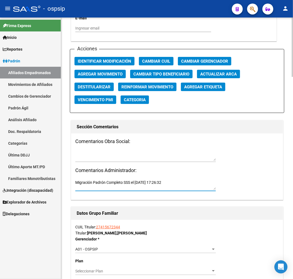
click at [152, 184] on textarea "Migración Padrón Completo SSS el 2022-09-24 17:26:32" at bounding box center [145, 184] width 141 height 10
click at [153, 184] on textarea "Migración Padrón Completo SSS el 2022-09-24 17:26:32" at bounding box center [145, 184] width 141 height 10
click at [154, 183] on textarea "Migración Padrón Completo SSS el 2022-09-24 17:26:32" at bounding box center [145, 184] width 141 height 10
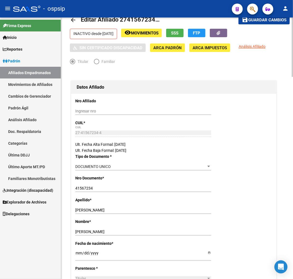
scroll to position [0, 0]
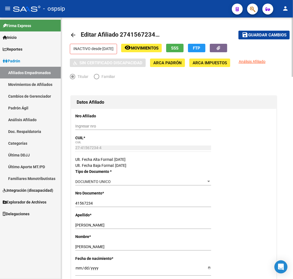
click at [160, 51] on button "remove_red_eye Movimientos" at bounding box center [141, 48] width 41 height 8
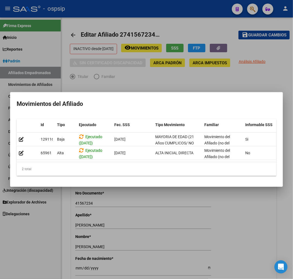
click at [128, 83] on div at bounding box center [146, 139] width 293 height 279
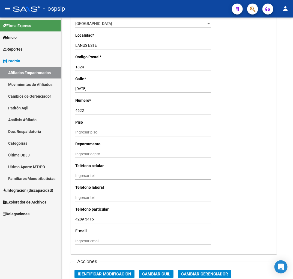
scroll to position [637, 0]
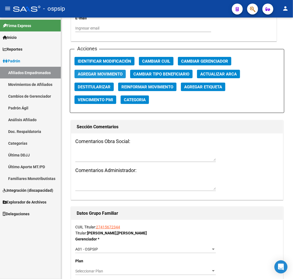
click at [87, 72] on span "Agregar Movimiento" at bounding box center [100, 74] width 45 height 5
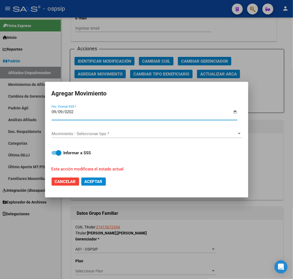
type input "2025-09-09"
click at [103, 133] on span "Movimiento - Seleccionar tipo *" at bounding box center [144, 133] width 185 height 5
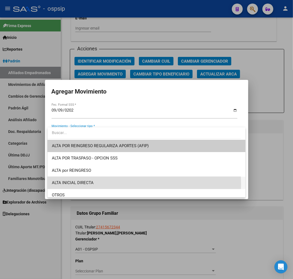
click at [113, 184] on span "ALTA INICIAL DIRECTA" at bounding box center [147, 182] width 190 height 12
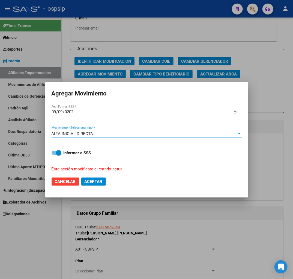
click at [98, 182] on span "Aceptar" at bounding box center [94, 181] width 18 height 5
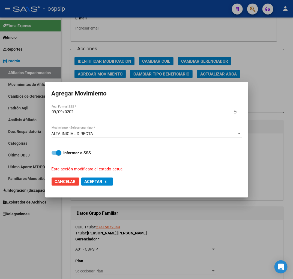
checkbox input "false"
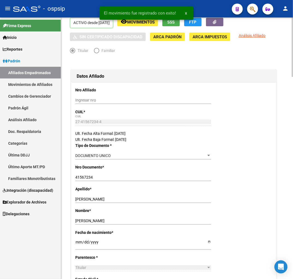
scroll to position [0, 0]
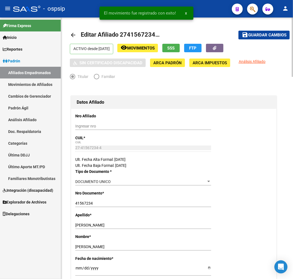
click at [74, 34] on mat-icon "arrow_back" at bounding box center [73, 35] width 7 height 7
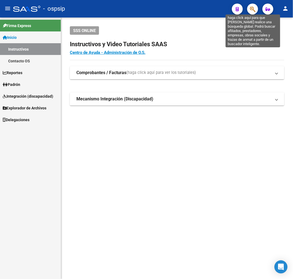
click at [253, 10] on icon "button" at bounding box center [252, 9] width 5 height 6
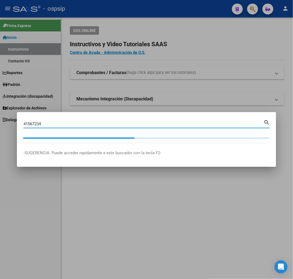
type input "41567234"
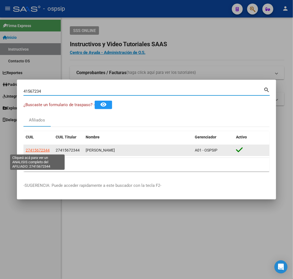
click at [41, 149] on span "27415672344" at bounding box center [38, 150] width 24 height 4
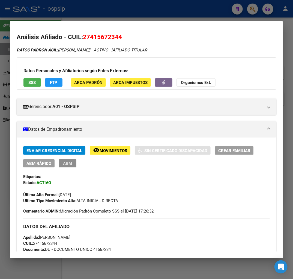
click at [73, 165] on button "ABM" at bounding box center [67, 163] width 17 height 8
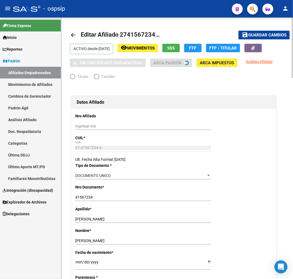
radio input "true"
type input "30-64106337-8"
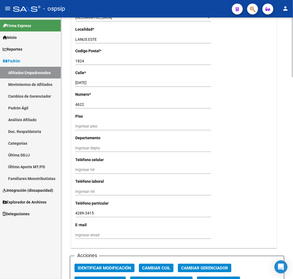
scroll to position [637, 0]
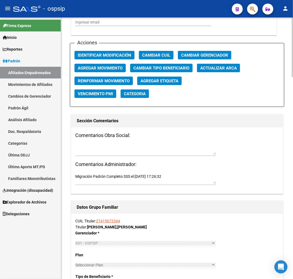
click at [153, 172] on div "Migración Padrón Completo SSS el 2022-09-24 17:26:32" at bounding box center [145, 178] width 141 height 12
click at [153, 173] on textarea "Migración Padrón Completo SSS el 2022-09-24 17:26:32" at bounding box center [145, 178] width 141 height 10
click at [154, 173] on textarea "Migración Padrón Completo SSS el 2022-09-24 17:26:32" at bounding box center [145, 178] width 141 height 10
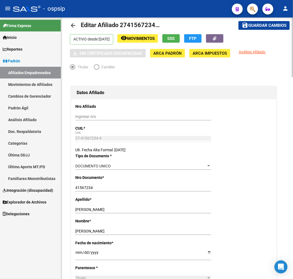
scroll to position [0, 0]
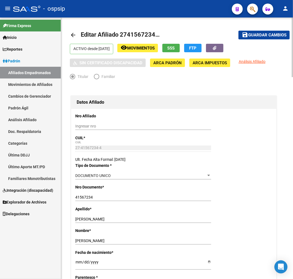
click at [265, 36] on span "Guardar cambios" at bounding box center [268, 35] width 38 height 5
click at [93, 7] on div "- ospsip" at bounding box center [120, 9] width 215 height 12
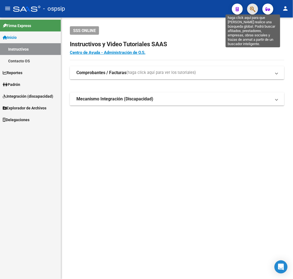
click at [254, 12] on icon "button" at bounding box center [252, 9] width 5 height 6
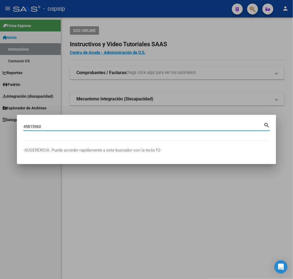
type input "45815960"
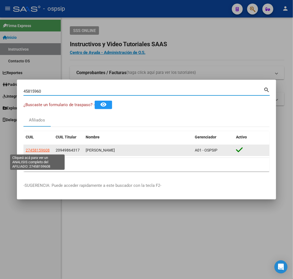
click at [43, 149] on span "27458159608" at bounding box center [38, 150] width 24 height 4
type textarea "27458159608"
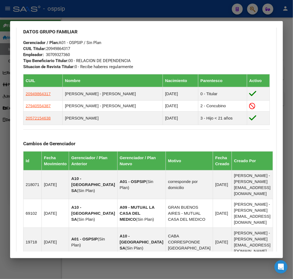
scroll to position [443, 0]
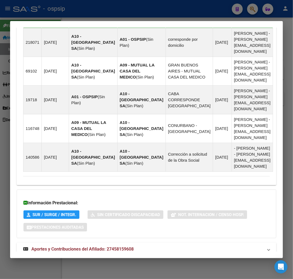
click at [158, 262] on mat-expansion-panel-header "Aportes y Contribuciones del Titular: 20949864317" at bounding box center [147, 268] width 260 height 13
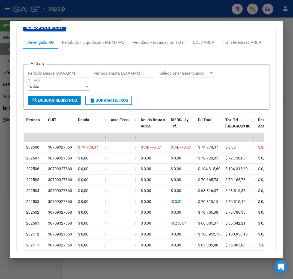
scroll to position [712, 0]
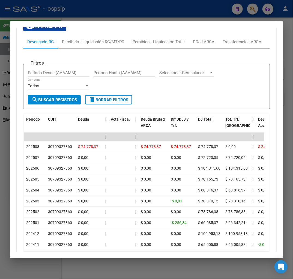
click at [82, 252] on div "179.769.313.486.231.570.000.000.000.000.000.000.000.000.000.000.000.000.000.000…" at bounding box center [146, 259] width 245 height 14
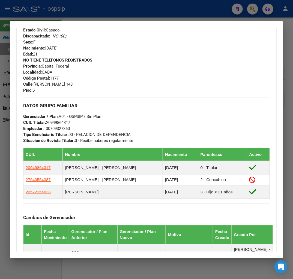
scroll to position [45, 0]
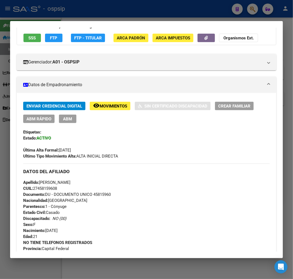
click at [81, 34] on button "FTP - Titular" at bounding box center [88, 38] width 34 height 8
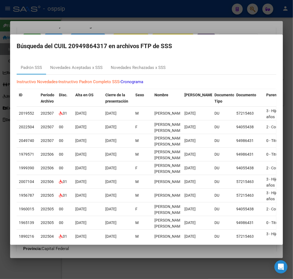
click at [165, 36] on mat-dialog-container "Búsqueda del CUIL 20949864317 en archivos FTP de SSS Padrón SSS Novedades Acept…" at bounding box center [146, 139] width 273 height 210
click at [161, 29] on div at bounding box center [146, 139] width 293 height 279
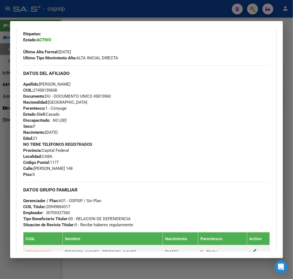
scroll to position [135, 0]
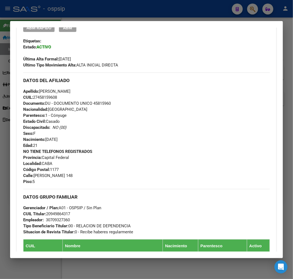
click at [128, 21] on mat-dialog-container "Análisis Afiliado - CUIL: 27458159608 DATOS PADRÓN ÁGIL: AYALA CLAUDIA ISABEL |…" at bounding box center [146, 139] width 273 height 237
click at [129, 21] on mat-dialog-container "Análisis Afiliado - CUIL: 27458159608 DATOS PADRÓN ÁGIL: AYALA CLAUDIA ISABEL |…" at bounding box center [146, 139] width 273 height 237
click at [132, 19] on div at bounding box center [146, 139] width 293 height 279
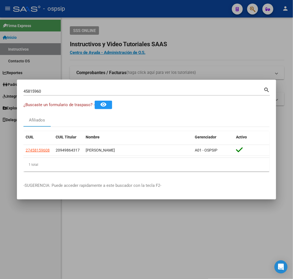
click at [133, 19] on div at bounding box center [146, 139] width 293 height 279
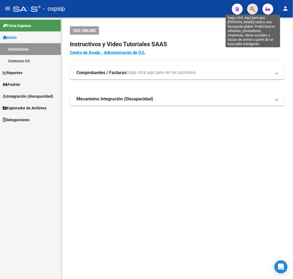
click at [251, 10] on icon "button" at bounding box center [252, 9] width 5 height 6
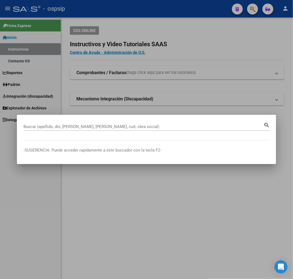
click at [122, 126] on input "Buscar (apellido, dni, [PERSON_NAME], [PERSON_NAME], cuit, obra social)" at bounding box center [143, 126] width 240 height 5
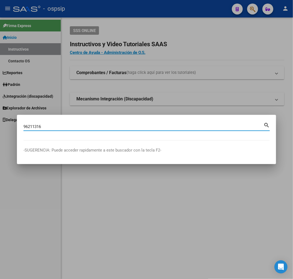
type input "96211316"
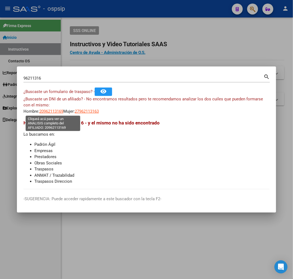
click at [45, 111] on span "20962113169" at bounding box center [51, 111] width 24 height 5
copy span "9"
type textarea "20962113169"
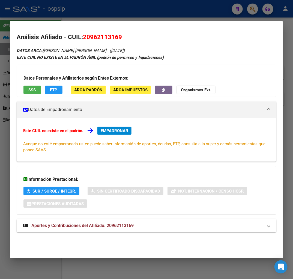
drag, startPoint x: 163, startPoint y: 223, endPoint x: 179, endPoint y: 225, distance: 16.5
click at [163, 223] on mat-panel-title "Aportes y Contribuciones del Afiliado: 20962113169" at bounding box center [143, 225] width 240 height 7
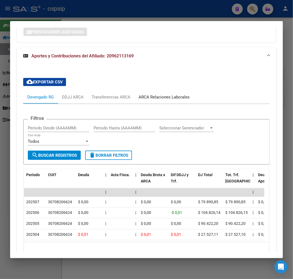
click at [174, 96] on div "ARCA Relaciones Laborales" at bounding box center [164, 97] width 51 height 6
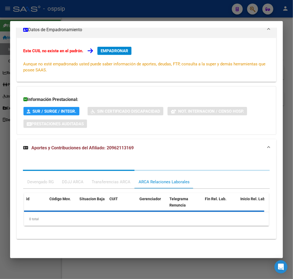
scroll to position [105, 0]
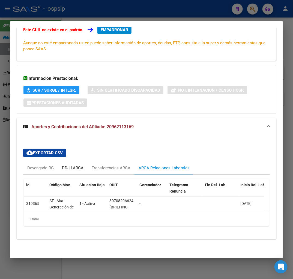
click at [75, 165] on div "DDJJ ARCA" at bounding box center [73, 168] width 22 height 6
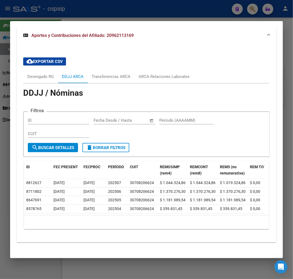
scroll to position [200, 0]
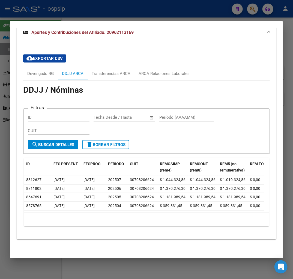
click at [124, 16] on div at bounding box center [146, 139] width 293 height 279
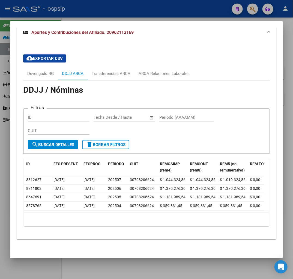
click at [124, 16] on div at bounding box center [146, 139] width 293 height 279
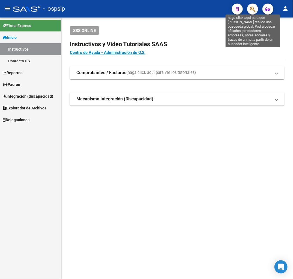
click at [255, 8] on icon "button" at bounding box center [252, 9] width 5 height 6
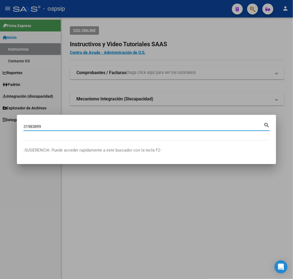
type input "31983899"
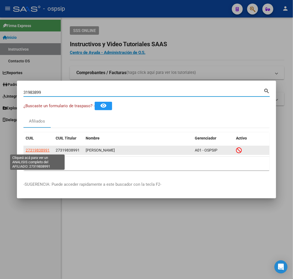
click at [33, 148] on span "27319838991" at bounding box center [38, 150] width 24 height 4
type textarea "27319838991"
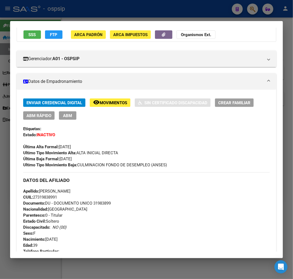
scroll to position [91, 0]
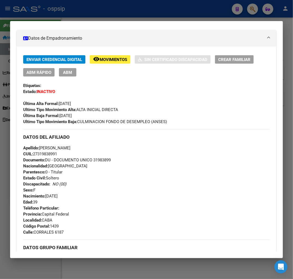
click at [146, 2] on div at bounding box center [146, 139] width 293 height 279
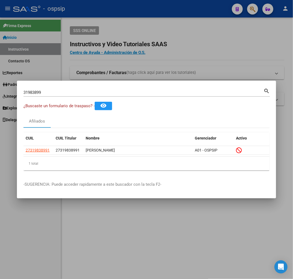
click at [110, 15] on div at bounding box center [146, 139] width 293 height 279
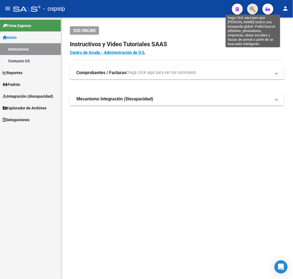
click at [250, 9] on icon "button" at bounding box center [252, 9] width 5 height 6
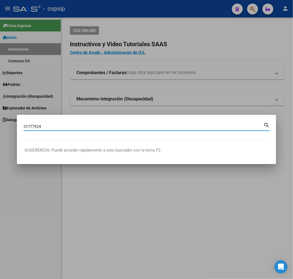
type input "31777924"
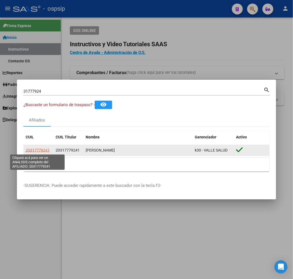
click at [36, 149] on span "20317779241" at bounding box center [38, 150] width 24 height 4
type textarea "20317779241"
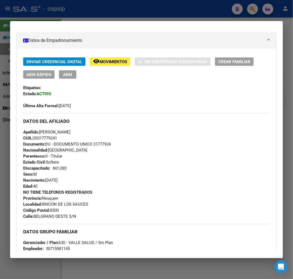
scroll to position [152, 0]
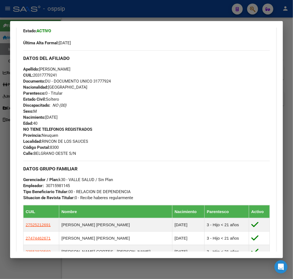
click at [152, 162] on div "DATOS GRUPO FAMILIAR Gerenciador / Plan: k30 - VALLE SALUD / Sin Plan Empleador…" at bounding box center [146, 181] width 247 height 40
click at [164, 148] on div "NO TIENE TELEFONOS REGISTRADOS Provincia: Neuquen Localidad: RINCON DE LOS SAUC…" at bounding box center [146, 141] width 247 height 30
click at [143, 121] on div "Apellido: EDUARDO ENRIQUE BALMACEDA CUIL: 20317779241 Documento: DU - DOCUMENTO…" at bounding box center [146, 96] width 247 height 60
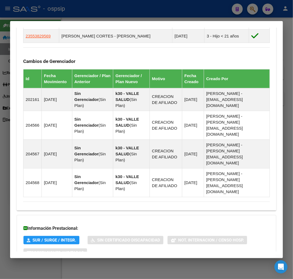
drag, startPoint x: 169, startPoint y: 233, endPoint x: 170, endPoint y: 220, distance: 12.7
click at [170, 271] on mat-panel-title "Aportes y Contribuciones del Afiliado: 20317779241" at bounding box center [143, 274] width 240 height 7
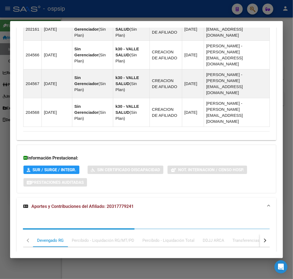
scroll to position [515, 0]
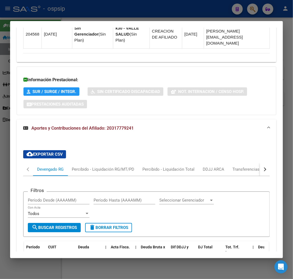
click at [262, 163] on button "button" at bounding box center [265, 169] width 10 height 13
click at [263, 163] on button "button" at bounding box center [265, 169] width 10 height 13
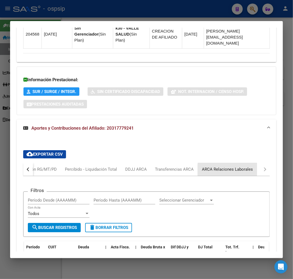
click at [237, 166] on div "ARCA Relaciones Laborales" at bounding box center [227, 169] width 51 height 6
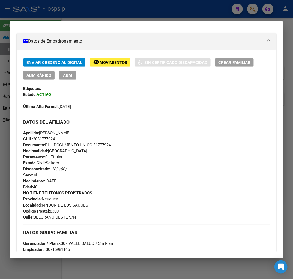
scroll to position [68, 0]
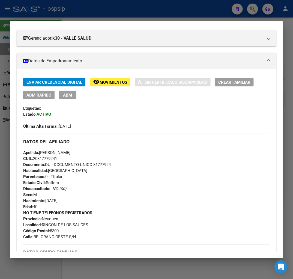
click at [132, 12] on div at bounding box center [146, 139] width 293 height 279
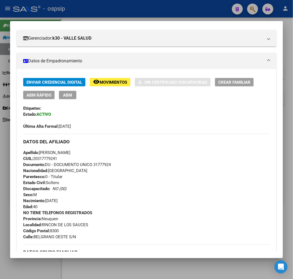
click at [134, 11] on div at bounding box center [146, 139] width 293 height 279
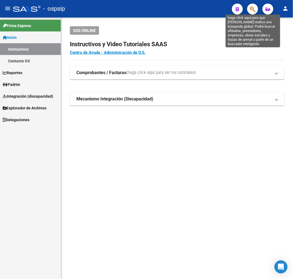
click at [255, 8] on icon "button" at bounding box center [252, 9] width 5 height 6
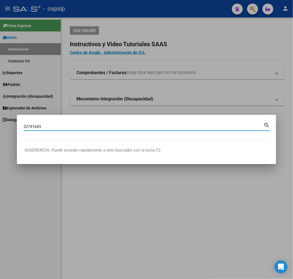
type input "32741643"
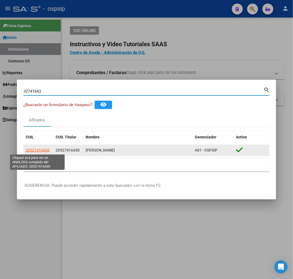
click at [37, 150] on span "20327416430" at bounding box center [38, 150] width 24 height 4
type textarea "20327416430"
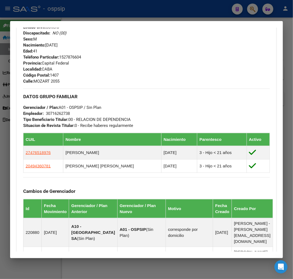
scroll to position [273, 0]
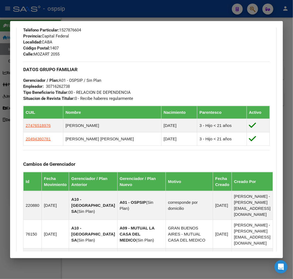
click at [121, 9] on div at bounding box center [146, 139] width 293 height 279
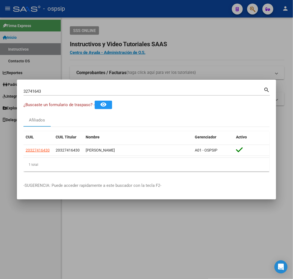
click at [121, 9] on div at bounding box center [146, 139] width 293 height 279
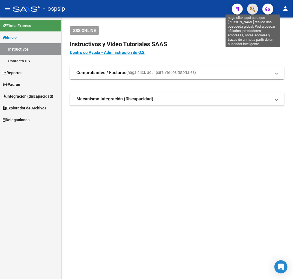
click at [253, 7] on icon "button" at bounding box center [252, 9] width 5 height 6
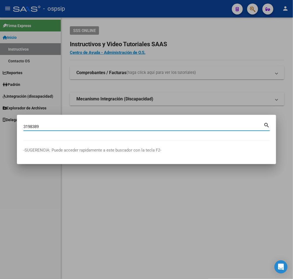
type input "3198389"
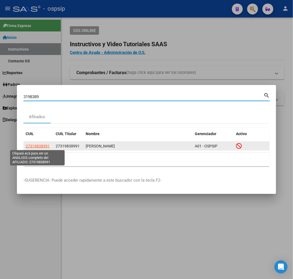
click at [43, 145] on span "27319838991" at bounding box center [38, 146] width 24 height 4
type textarea "27319838991"
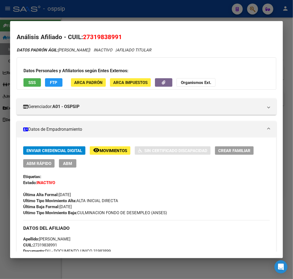
click at [108, 14] on div at bounding box center [146, 139] width 293 height 279
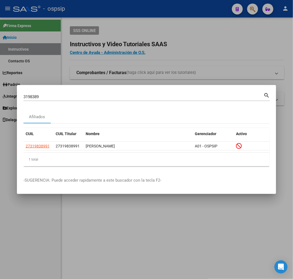
drag, startPoint x: 117, startPoint y: 71, endPoint x: 119, endPoint y: 69, distance: 3.0
click at [118, 70] on div at bounding box center [146, 139] width 293 height 279
click at [127, 69] on mat-expansion-panel-header "Comprobantes / Facturas (haga click aquí para ver los tutoriales)" at bounding box center [177, 72] width 215 height 13
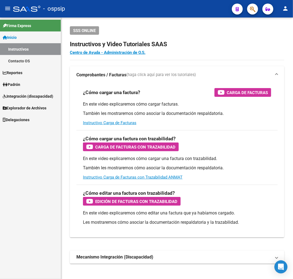
click at [253, 14] on span "button" at bounding box center [252, 9] width 5 height 11
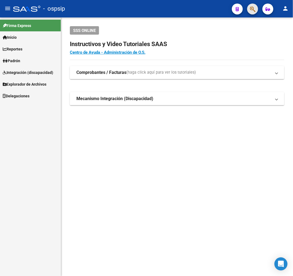
click at [256, 8] on button "button" at bounding box center [252, 9] width 11 height 11
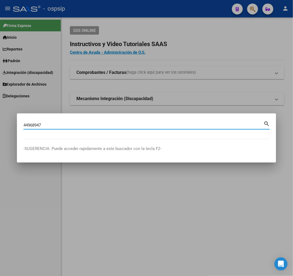
type input "44968947"
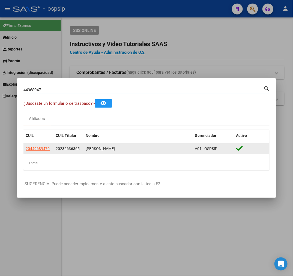
click at [50, 152] on div "20449689470" at bounding box center [39, 149] width 26 height 6
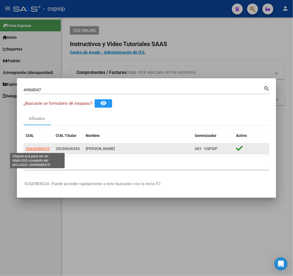
click at [34, 150] on span "20449689470" at bounding box center [38, 149] width 24 height 4
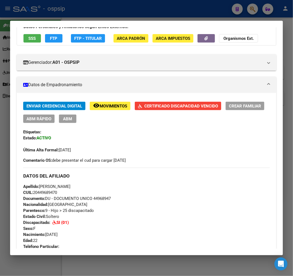
scroll to position [91, 0]
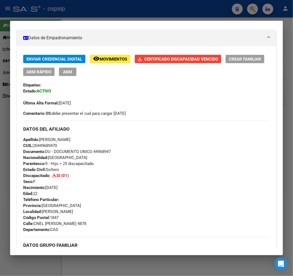
drag, startPoint x: 114, startPoint y: 152, endPoint x: 94, endPoint y: 153, distance: 20.0
click at [94, 153] on div "Apellido: DYLAN EMANUEL MONTIEL CUIL: 20449689470 Documento: DU - DOCUMENTO UNI…" at bounding box center [146, 167] width 247 height 60
copy span "44968947"
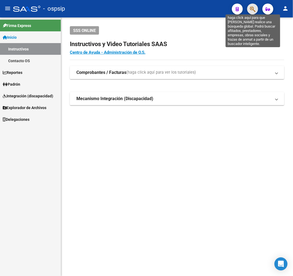
click at [252, 12] on icon "button" at bounding box center [252, 9] width 5 height 6
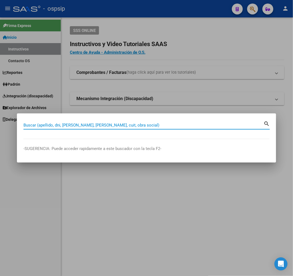
click at [64, 129] on div "Buscar (apellido, dni, [PERSON_NAME], [PERSON_NAME], cuit, obra social)" at bounding box center [143, 125] width 240 height 8
type input "34153826"
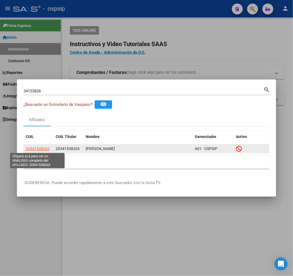
click at [39, 149] on span "20341538263" at bounding box center [38, 149] width 24 height 4
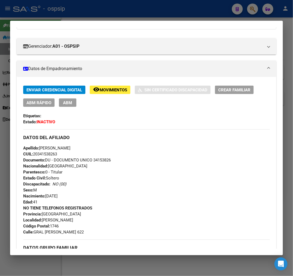
scroll to position [121, 0]
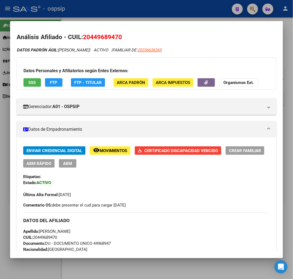
click at [134, 12] on div at bounding box center [146, 139] width 293 height 279
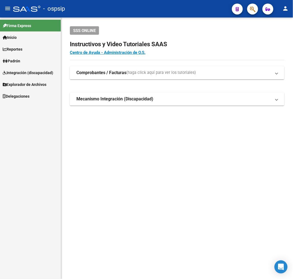
click at [149, 189] on mat-sidenav-content "SSS ONLINE Instructivos y Video Tutoriales SAAS Centro de Ayuda - Administració…" at bounding box center [177, 147] width 232 height 261
drag, startPoint x: 251, startPoint y: 10, endPoint x: 242, endPoint y: 11, distance: 8.8
click at [245, 10] on div at bounding box center [250, 8] width 15 height 11
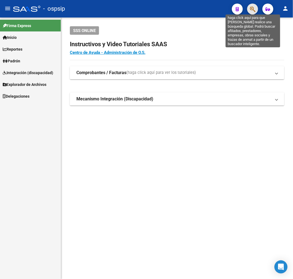
click at [250, 6] on icon "button" at bounding box center [252, 9] width 5 height 6
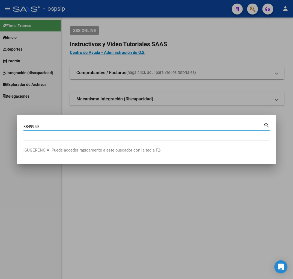
type input "3849959"
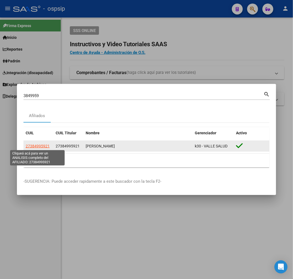
click at [35, 145] on span "27384995921" at bounding box center [38, 146] width 24 height 4
type textarea "27384995921"
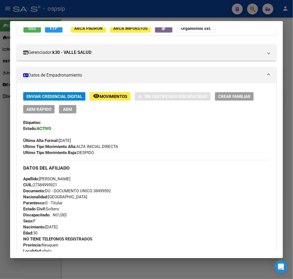
scroll to position [53, 0]
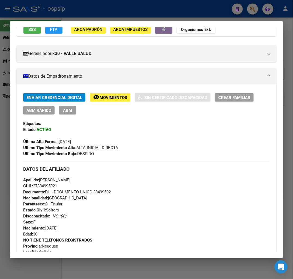
click at [75, 11] on div at bounding box center [146, 139] width 293 height 279
click at [94, 21] on div at bounding box center [146, 139] width 293 height 279
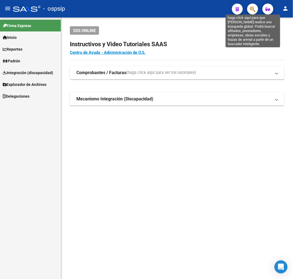
click at [256, 9] on icon "button" at bounding box center [252, 9] width 5 height 6
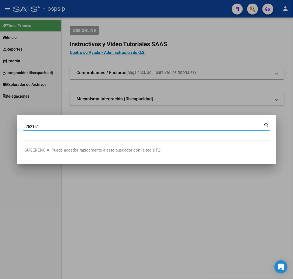
type input "2252151"
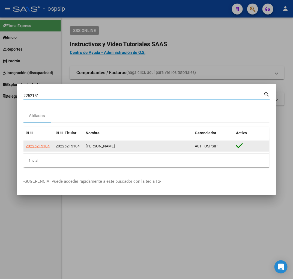
click at [38, 149] on datatable-body-cell "20225215104" at bounding box center [38, 146] width 30 height 11
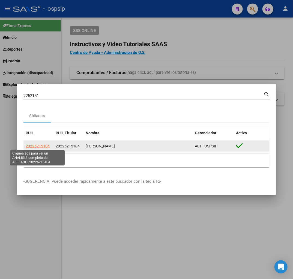
click at [37, 146] on span "20225215104" at bounding box center [38, 146] width 24 height 4
type textarea "20225215104"
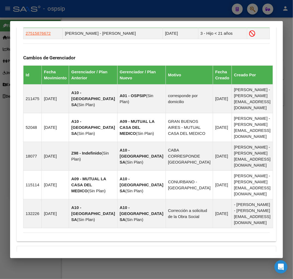
scroll to position [407, 0]
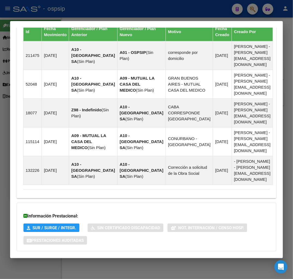
drag, startPoint x: 154, startPoint y: 237, endPoint x: 163, endPoint y: 232, distance: 10.4
click at [154, 255] on mat-expansion-panel-header "Aportes y Contribuciones del Afiliado: 20225215104" at bounding box center [147, 261] width 260 height 13
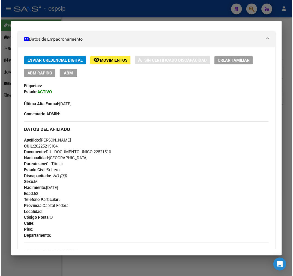
scroll to position [70, 0]
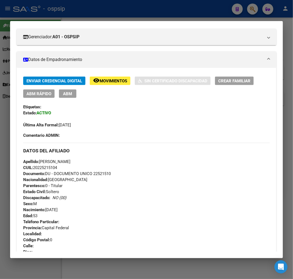
click at [177, 12] on div at bounding box center [146, 139] width 293 height 279
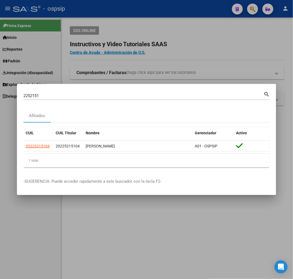
click at [177, 12] on div at bounding box center [146, 139] width 293 height 279
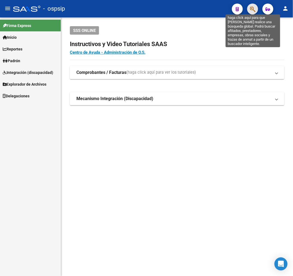
click at [255, 9] on icon "button" at bounding box center [252, 9] width 5 height 6
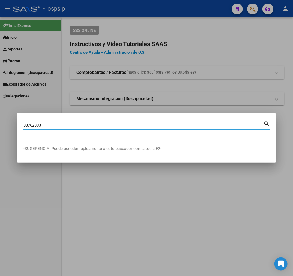
type input "33762303"
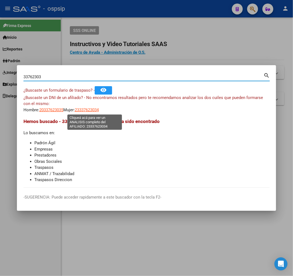
click at [96, 110] on span "23337623034" at bounding box center [87, 110] width 24 height 5
type textarea "23337623034"
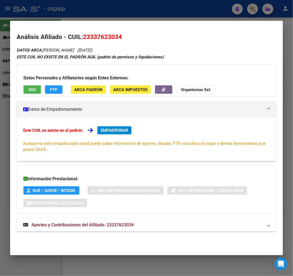
click at [159, 225] on mat-panel-title "Aportes y Contribuciones del Afiliado: 23337623034" at bounding box center [143, 225] width 240 height 7
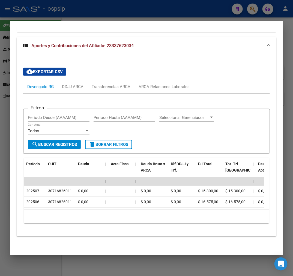
scroll to position [186, 0]
click at [186, 86] on div "ARCA Relaciones Laborales" at bounding box center [164, 86] width 59 height 13
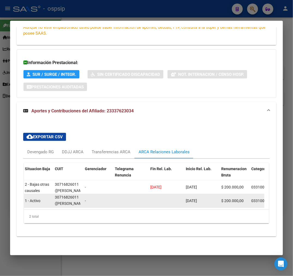
scroll to position [0, 0]
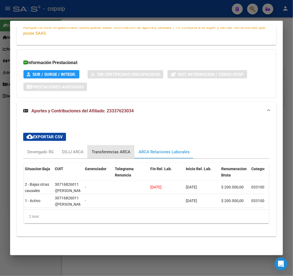
click at [103, 149] on div "Transferencias ARCA" at bounding box center [111, 152] width 39 height 6
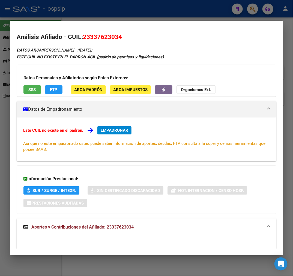
drag, startPoint x: 81, startPoint y: 193, endPoint x: 84, endPoint y: 193, distance: 2.9
click at [84, 193] on div "Información Prestacional: SUR / SURGE / INTEGR. Sin Certificado Discapacidad No…" at bounding box center [147, 190] width 260 height 49
drag, startPoint x: 128, startPoint y: 206, endPoint x: 129, endPoint y: 214, distance: 8.0
click at [128, 206] on div "Información Prestacional: SUR / SURGE / INTEGR. Sin Certificado Discapacidad No…" at bounding box center [147, 190] width 260 height 49
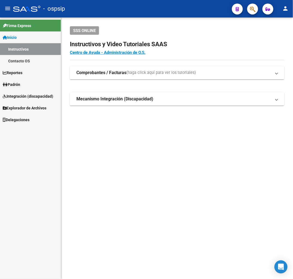
click at [249, 11] on button "button" at bounding box center [252, 9] width 11 height 11
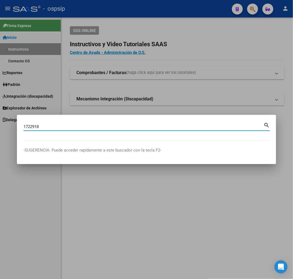
type input "1722918"
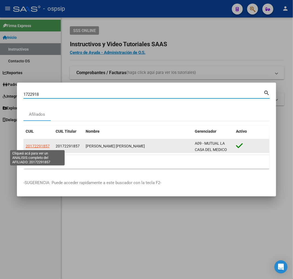
click at [42, 144] on span "20172291857" at bounding box center [38, 146] width 24 height 4
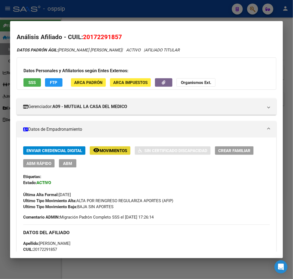
click at [115, 153] on button "remove_red_eye Movimientos" at bounding box center [110, 150] width 41 height 8
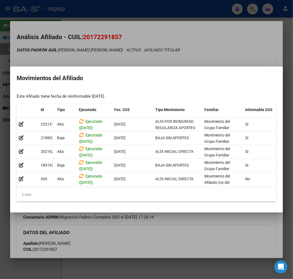
click at [143, 255] on div at bounding box center [146, 139] width 293 height 279
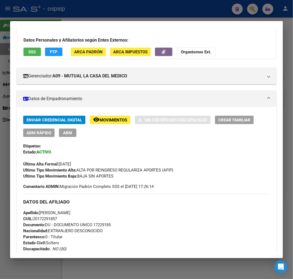
scroll to position [30, 0]
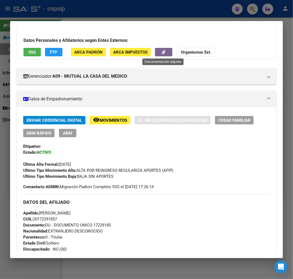
click at [157, 51] on button "button" at bounding box center [163, 52] width 17 height 8
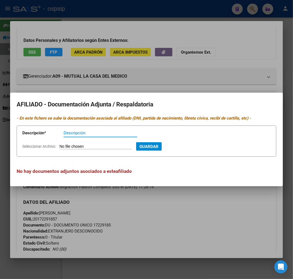
click at [203, 215] on div at bounding box center [146, 139] width 293 height 279
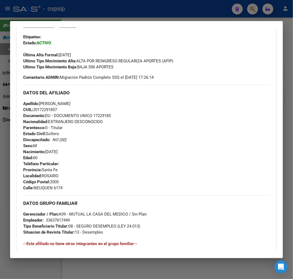
scroll to position [91, 0]
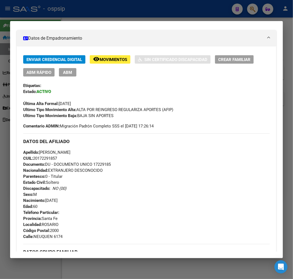
click at [104, 61] on span "Movimientos" at bounding box center [114, 59] width 28 height 5
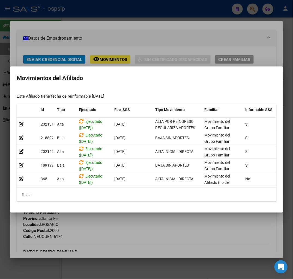
drag, startPoint x: 185, startPoint y: 249, endPoint x: 172, endPoint y: 241, distance: 15.1
click at [185, 249] on div at bounding box center [146, 139] width 293 height 279
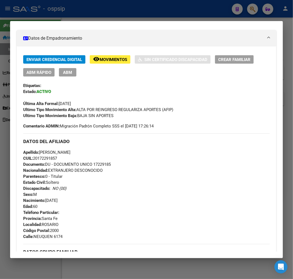
click at [135, 13] on div at bounding box center [146, 139] width 293 height 279
click at [137, 14] on div at bounding box center [146, 139] width 293 height 279
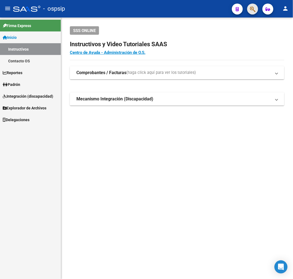
click at [257, 8] on button "button" at bounding box center [252, 9] width 11 height 11
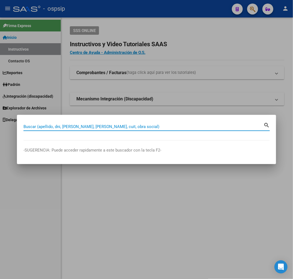
click at [69, 129] on input "Buscar (apellido, dni, [PERSON_NAME], [PERSON_NAME], cuit, obra social)" at bounding box center [143, 126] width 240 height 5
type input "21358643"
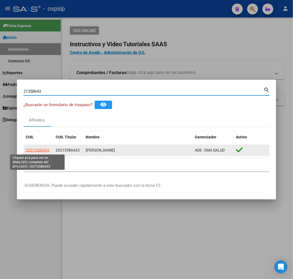
click at [34, 152] on span "20213586433" at bounding box center [38, 150] width 24 height 4
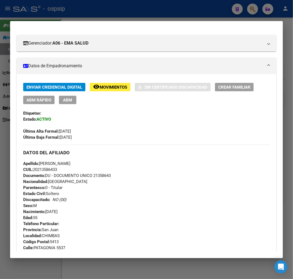
scroll to position [152, 0]
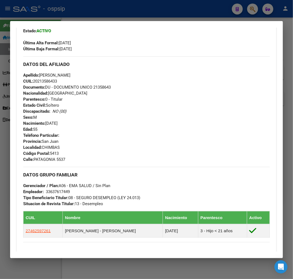
click at [241, 162] on div "Enviar Credencial Digital remove_red_eye Movimientos Sin Certificado Discapacid…" at bounding box center [146, 213] width 247 height 436
click at [179, 150] on div "Teléfono Particular: Provincia: [GEOGRAPHIC_DATA][PERSON_NAME] Localidad: CHIMB…" at bounding box center [146, 147] width 247 height 30
click at [177, 132] on div "Apellido: [PERSON_NAME]: 20213586433 Documento: DU - DOCUMENTO UNICO 21358643 N…" at bounding box center [146, 102] width 247 height 60
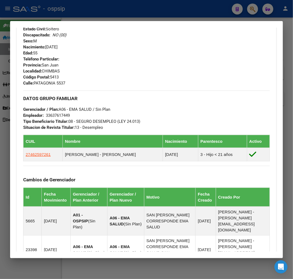
scroll to position [334, 0]
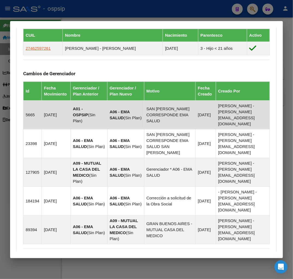
click at [216, 115] on td "[PERSON_NAME] - [PERSON_NAME][EMAIL_ADDRESS][DOMAIN_NAME]" at bounding box center [243, 114] width 54 height 29
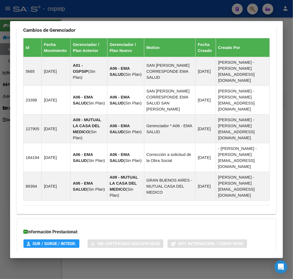
scroll to position [405, 0]
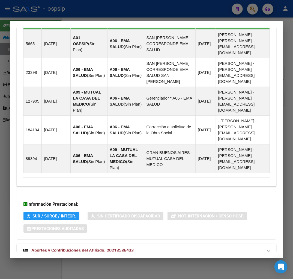
click at [176, 247] on mat-panel-title "Aportes y Contribuciones del Afiliado: 20213586433" at bounding box center [143, 250] width 240 height 7
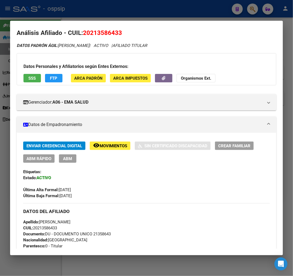
scroll to position [0, 0]
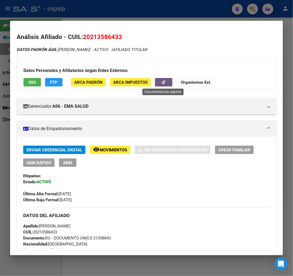
click at [156, 84] on button "button" at bounding box center [163, 82] width 17 height 8
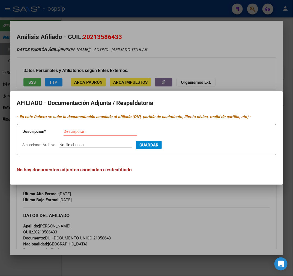
click at [188, 234] on div at bounding box center [146, 138] width 293 height 276
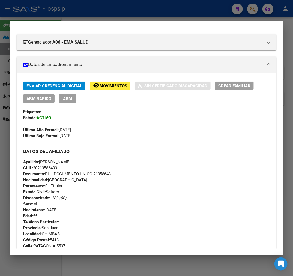
scroll to position [212, 0]
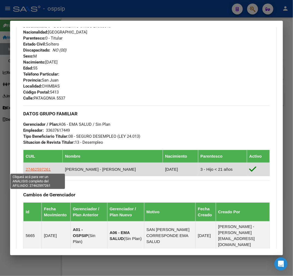
click at [44, 172] on span "27462597261" at bounding box center [38, 169] width 25 height 5
type textarea "27462597261"
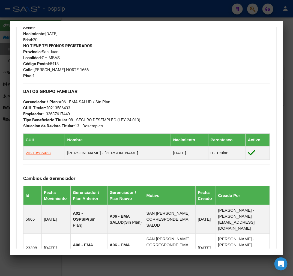
scroll to position [315, 0]
